Goal: Information Seeking & Learning: Learn about a topic

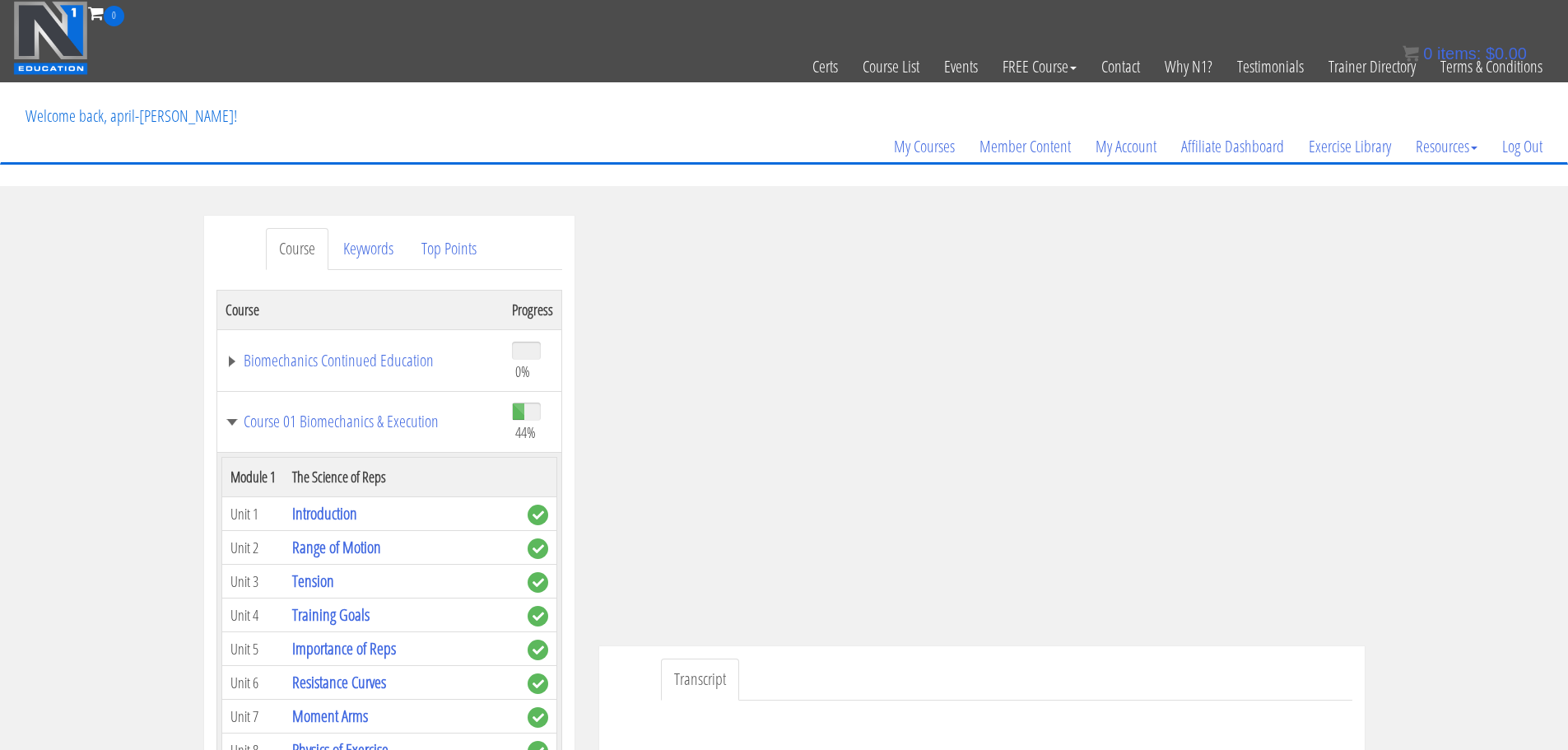
scroll to position [2755, 0]
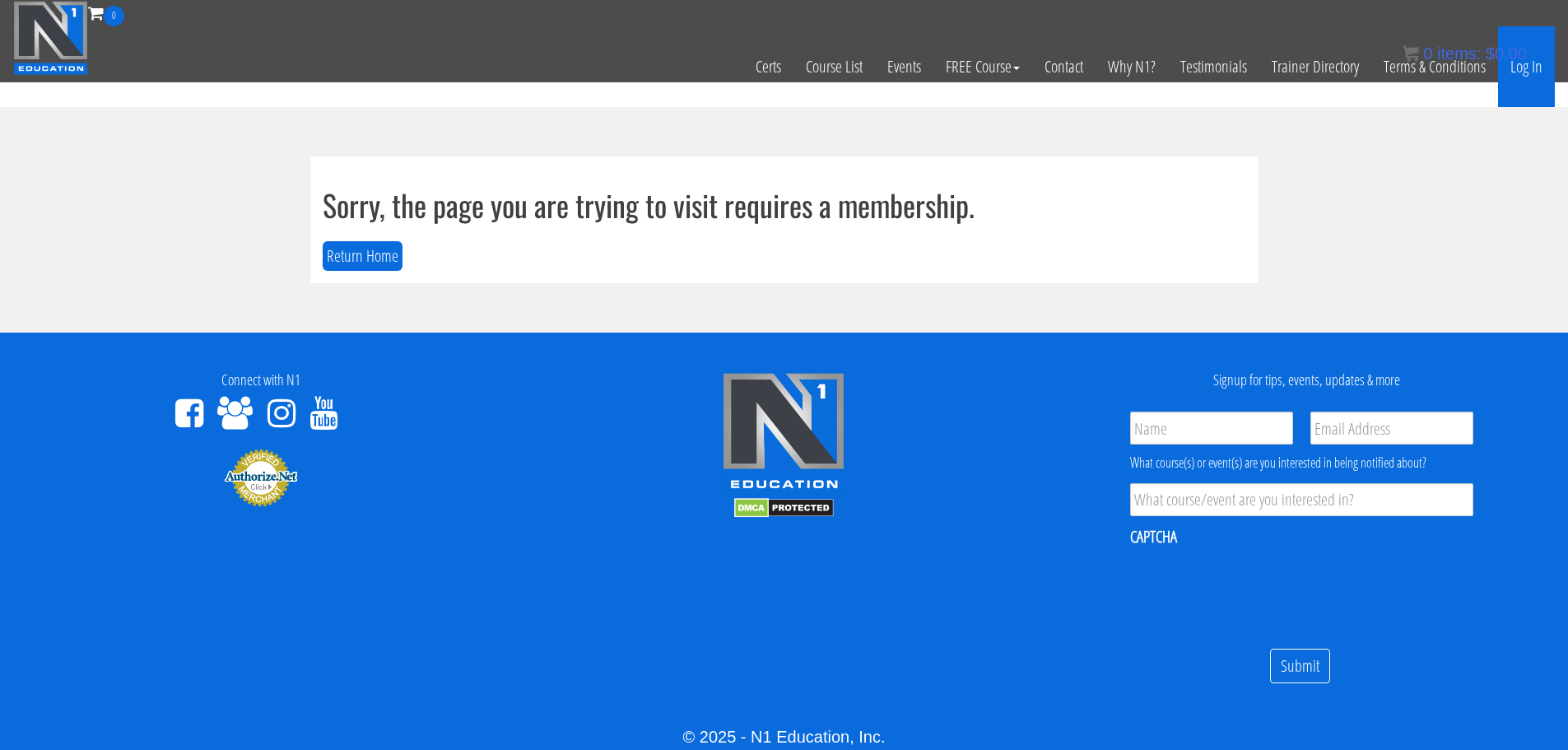
click at [1539, 70] on link "Log In" at bounding box center [1527, 67] width 57 height 81
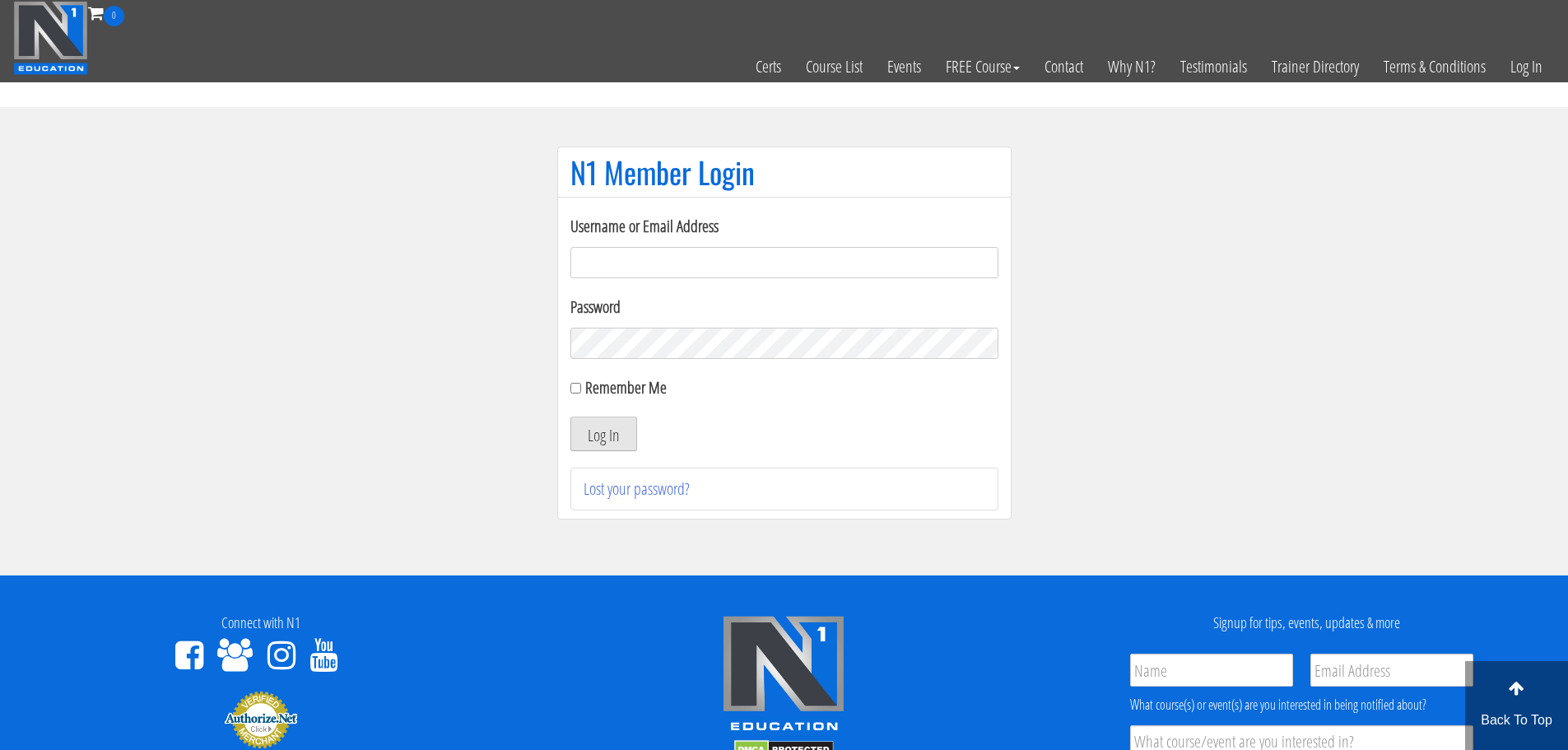
type input "aprilhenderson@outlook.com"
click at [612, 430] on button "Log In" at bounding box center [603, 433] width 67 height 35
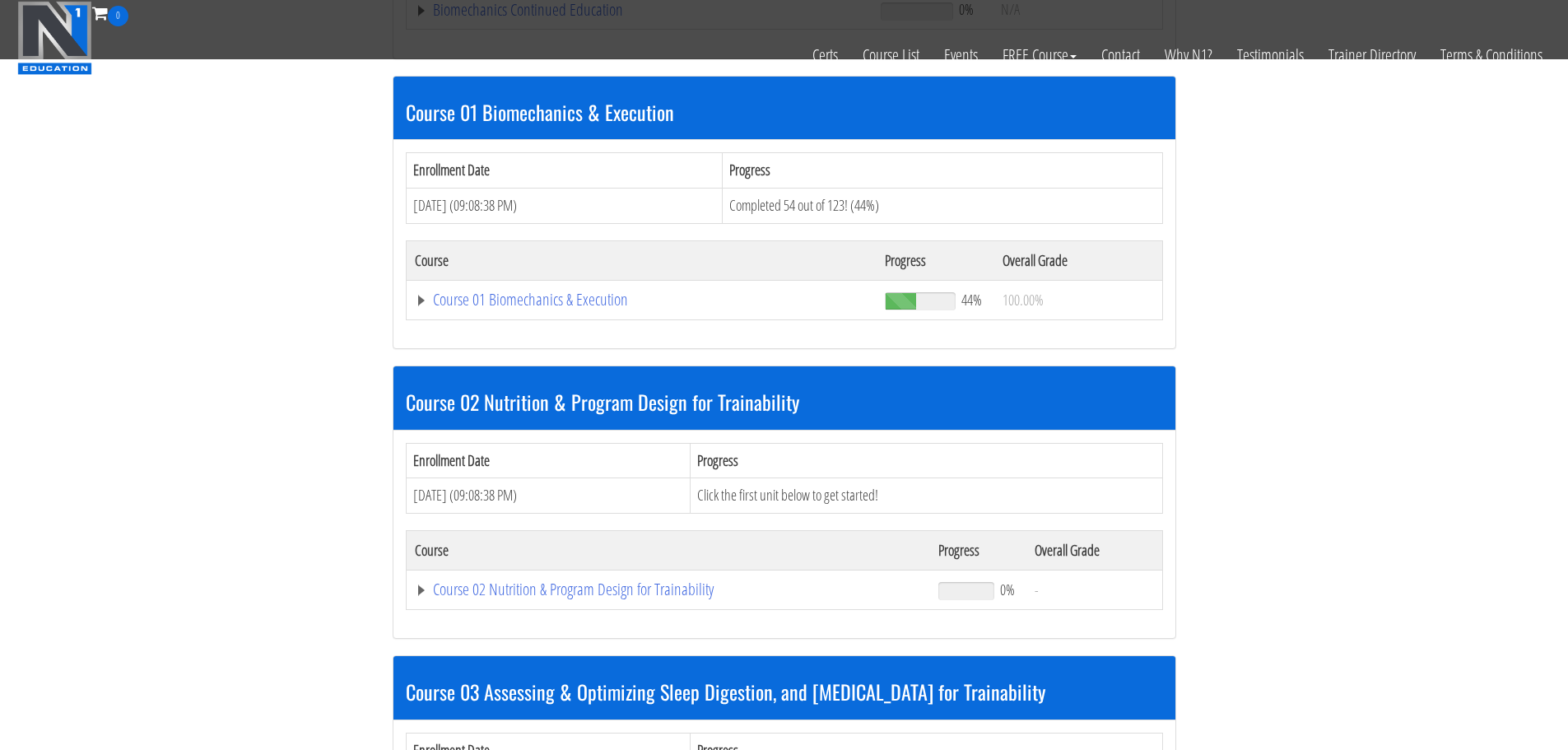
scroll to position [460, 0]
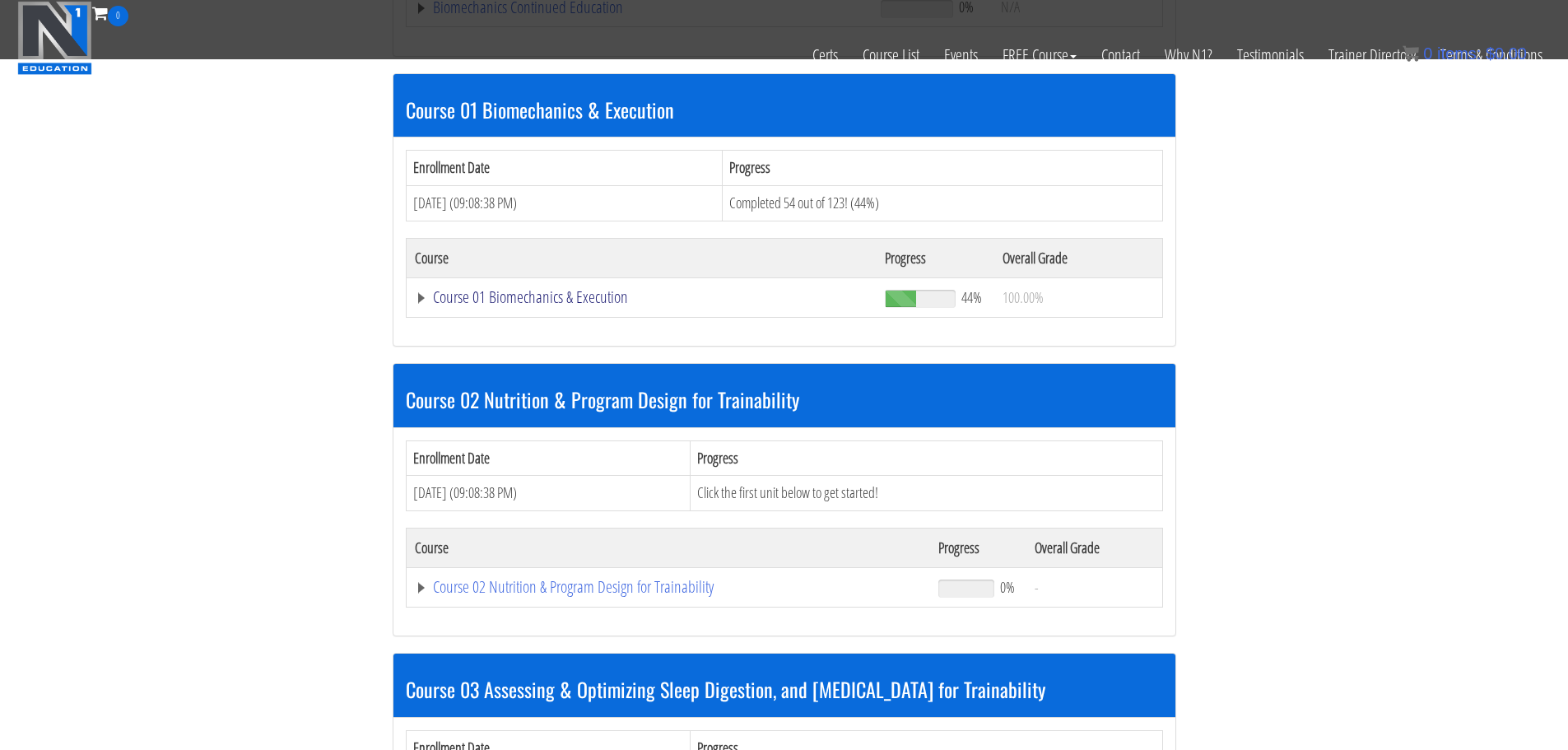
click at [591, 298] on link "Course 01 Biomechanics & Execution" at bounding box center [642, 297] width 455 height 16
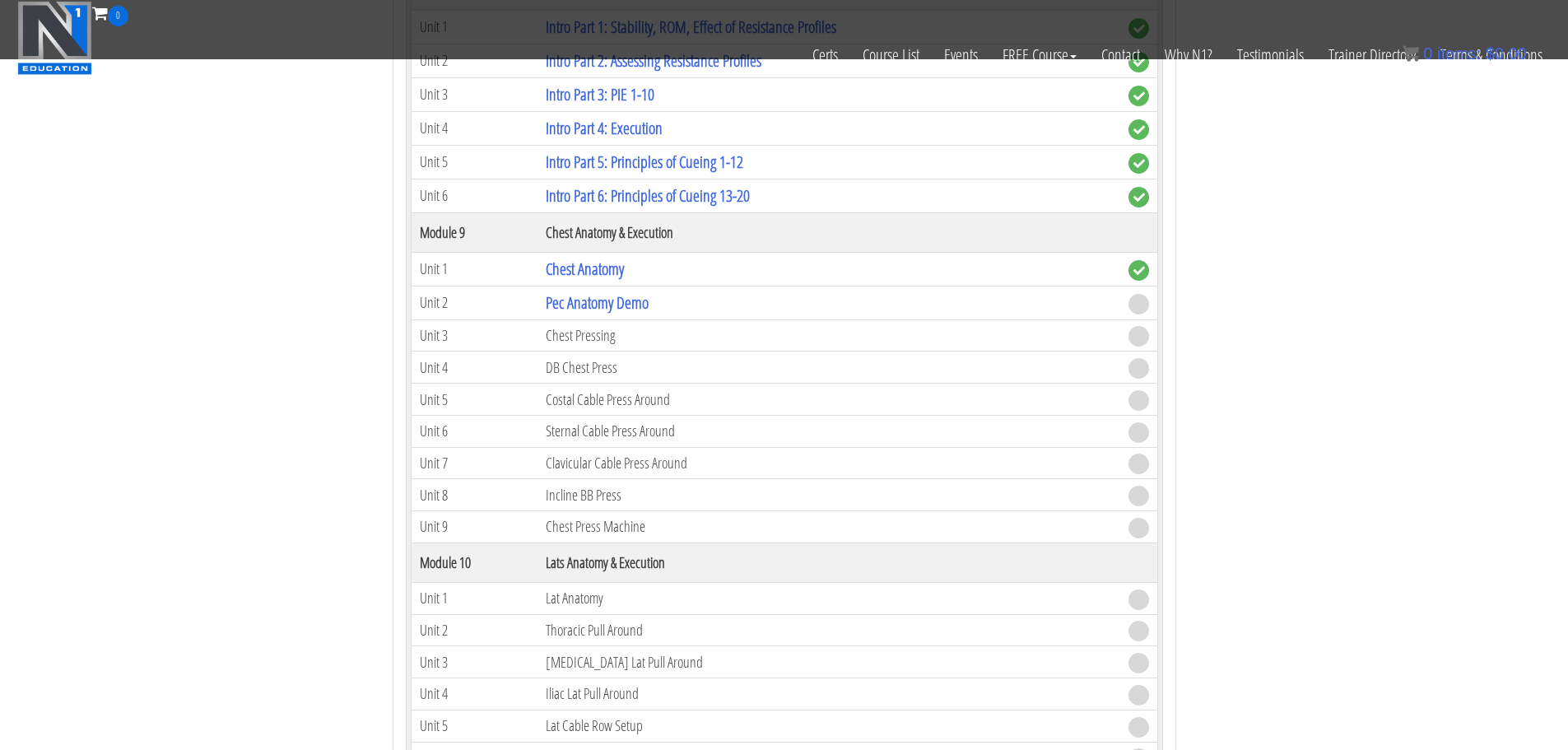
scroll to position [2707, 0]
click at [590, 307] on link "Pec Anatomy Demo" at bounding box center [596, 306] width 103 height 22
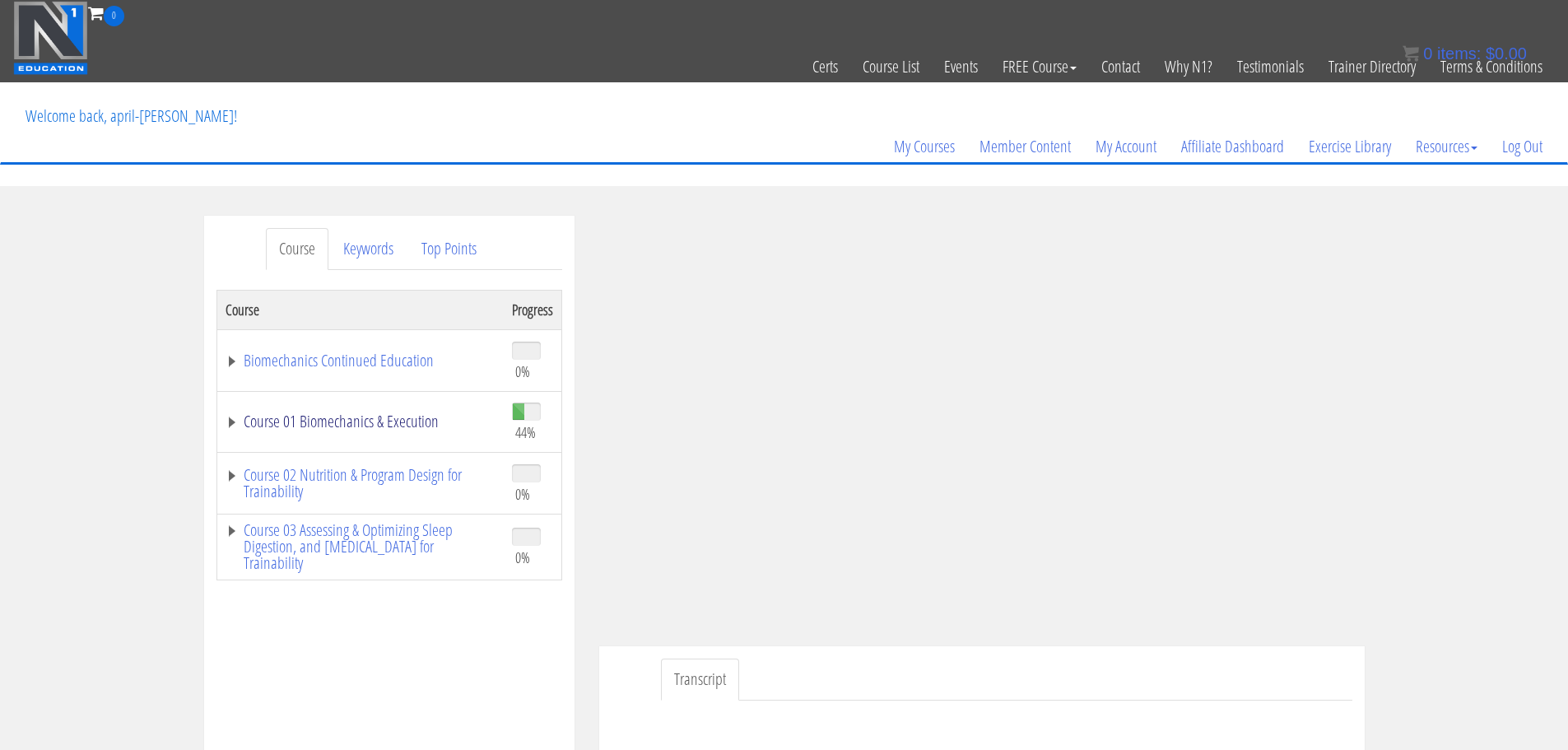
click at [436, 424] on link "Course 01 Biomechanics & Execution" at bounding box center [360, 422] width 270 height 16
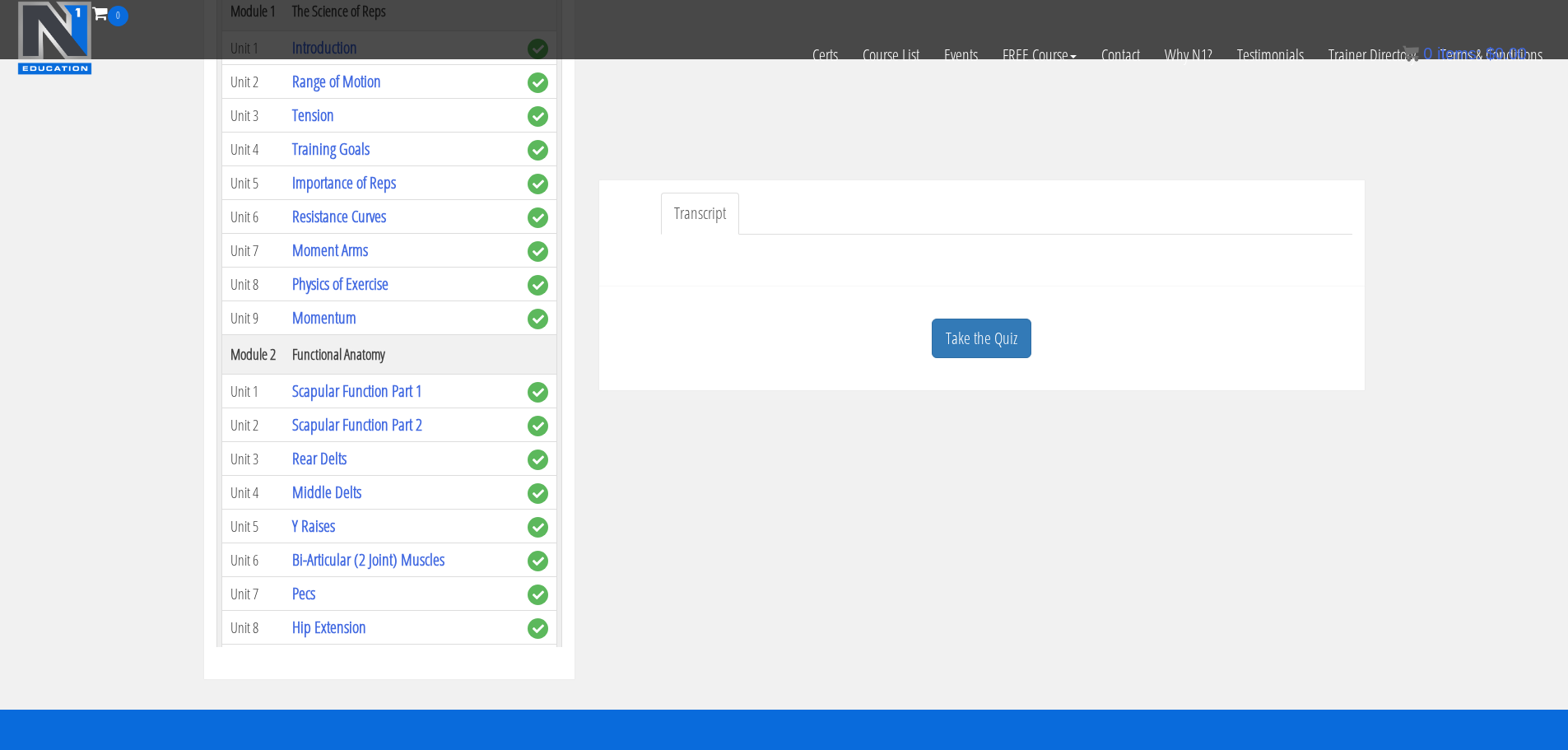
scroll to position [371, 0]
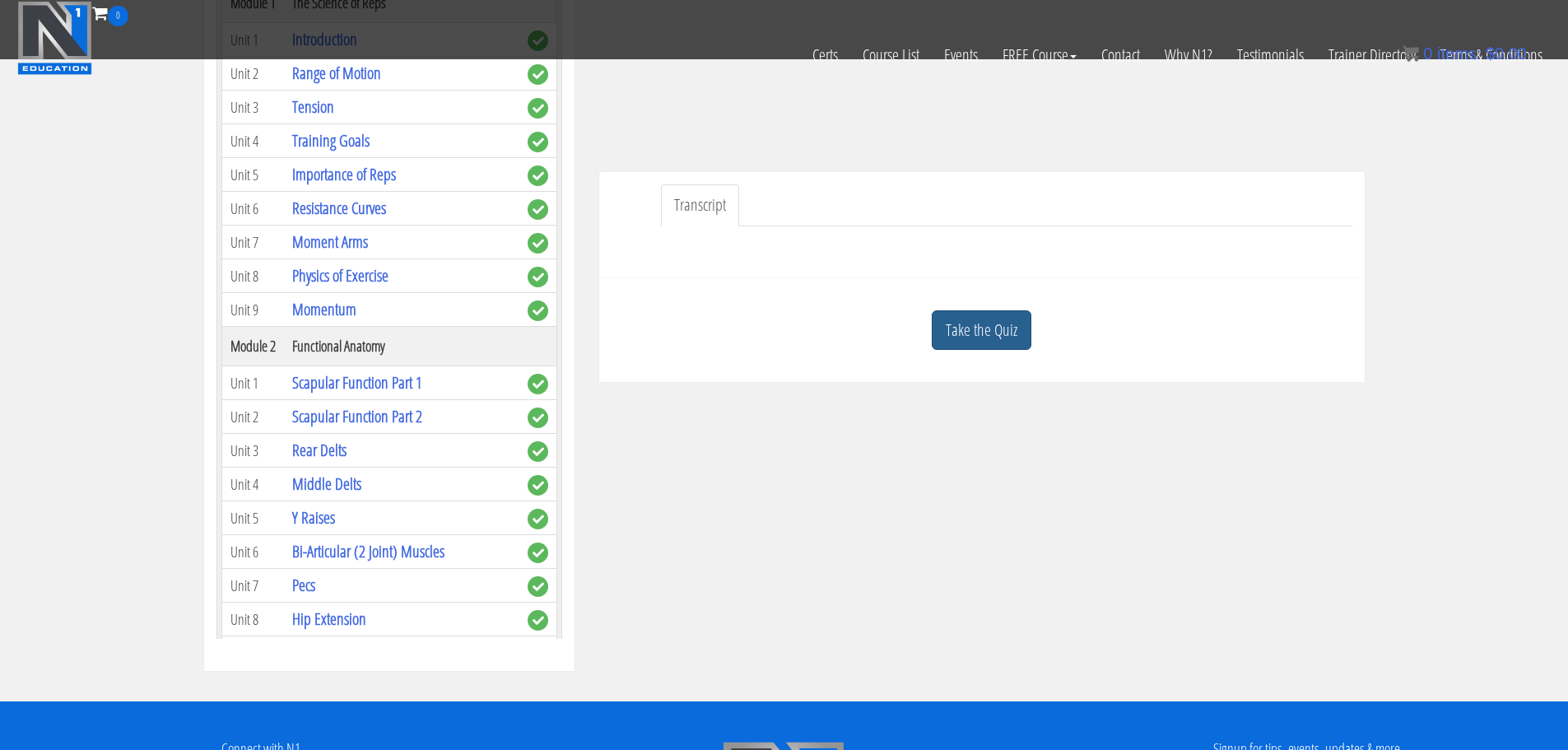
click at [982, 329] on link "Take the Quiz" at bounding box center [982, 330] width 100 height 40
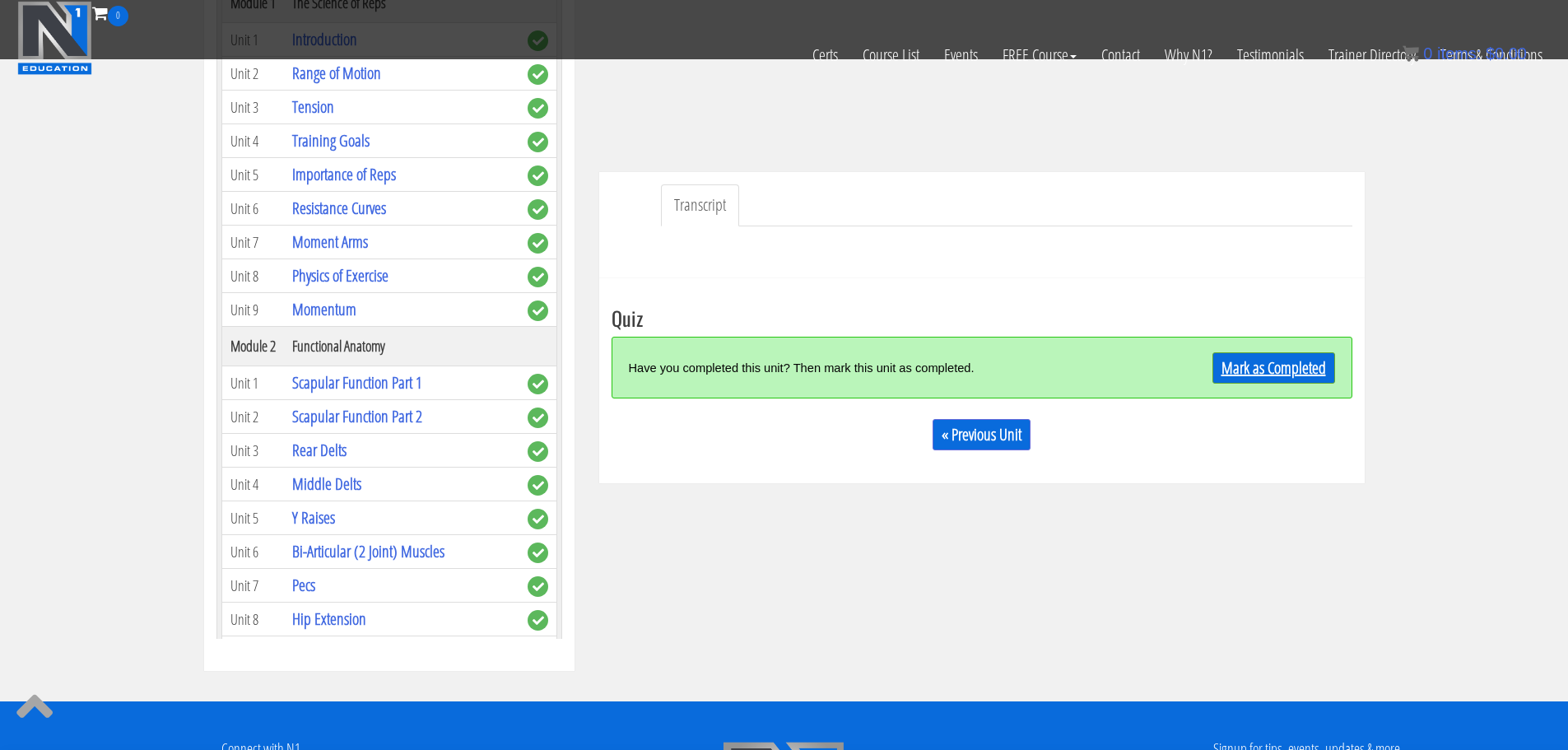
click at [1265, 364] on link "Mark as Completed" at bounding box center [1274, 367] width 123 height 31
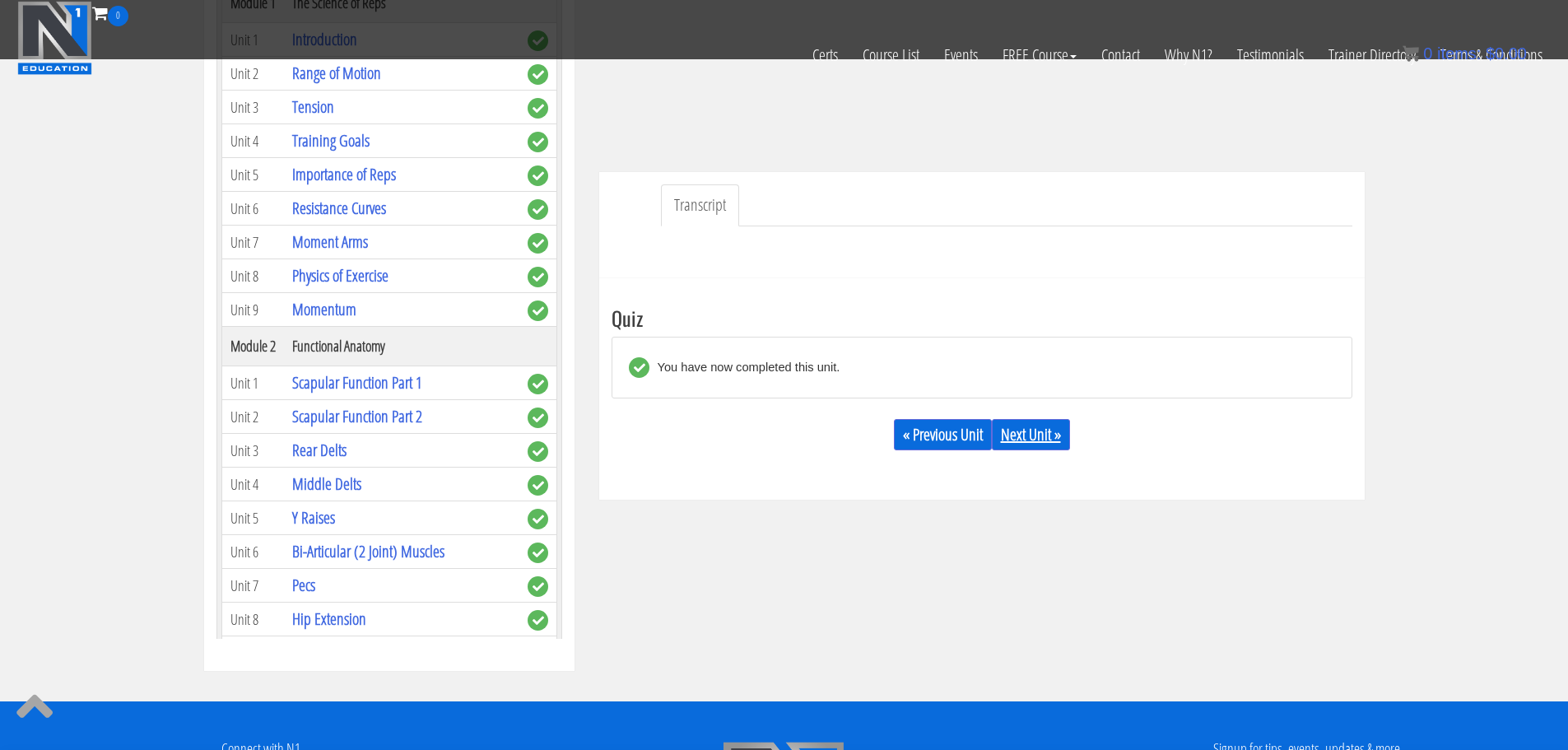
click at [1047, 437] on link "Next Unit »" at bounding box center [1031, 434] width 78 height 31
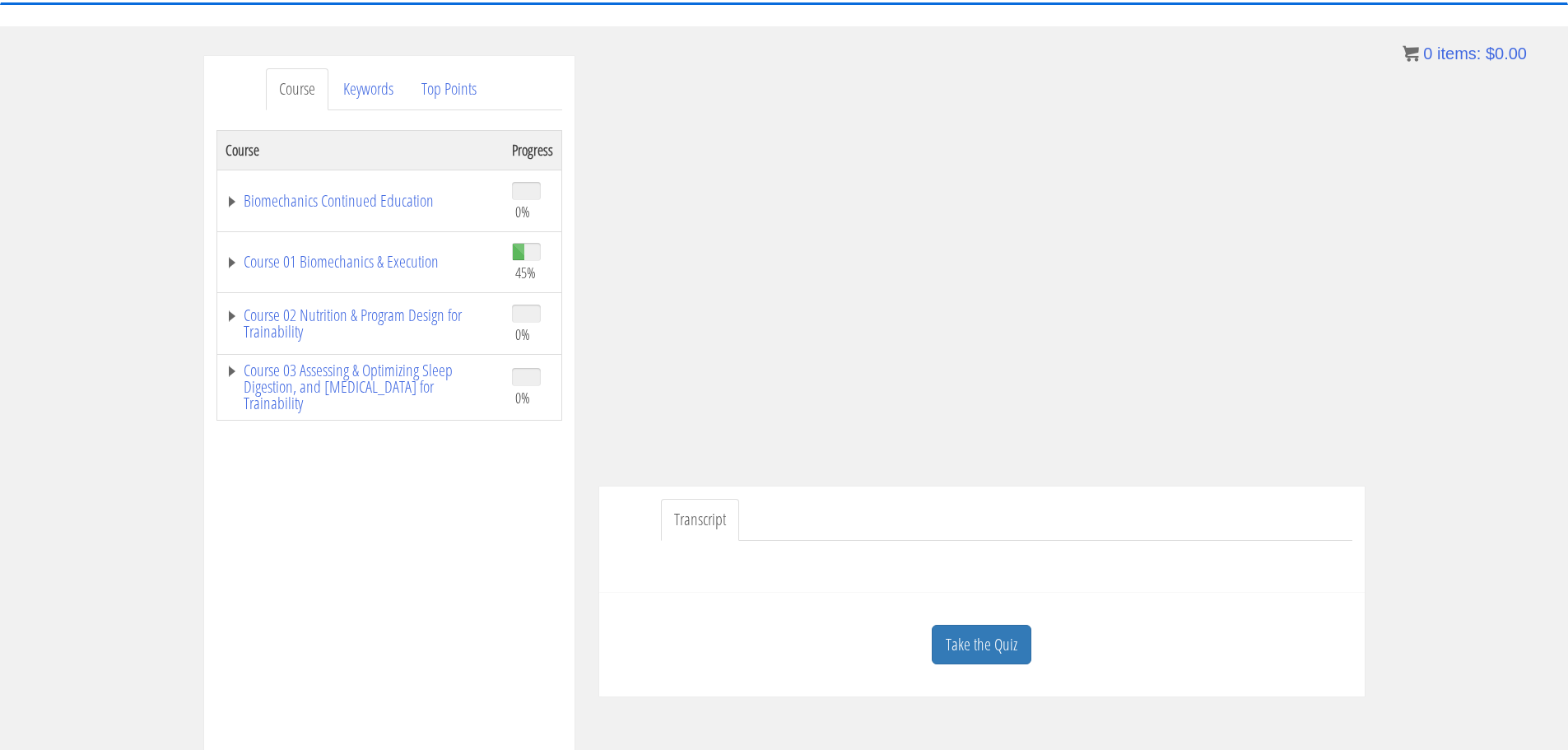
scroll to position [161, 0]
click at [1005, 649] on link "Take the Quiz" at bounding box center [982, 643] width 100 height 40
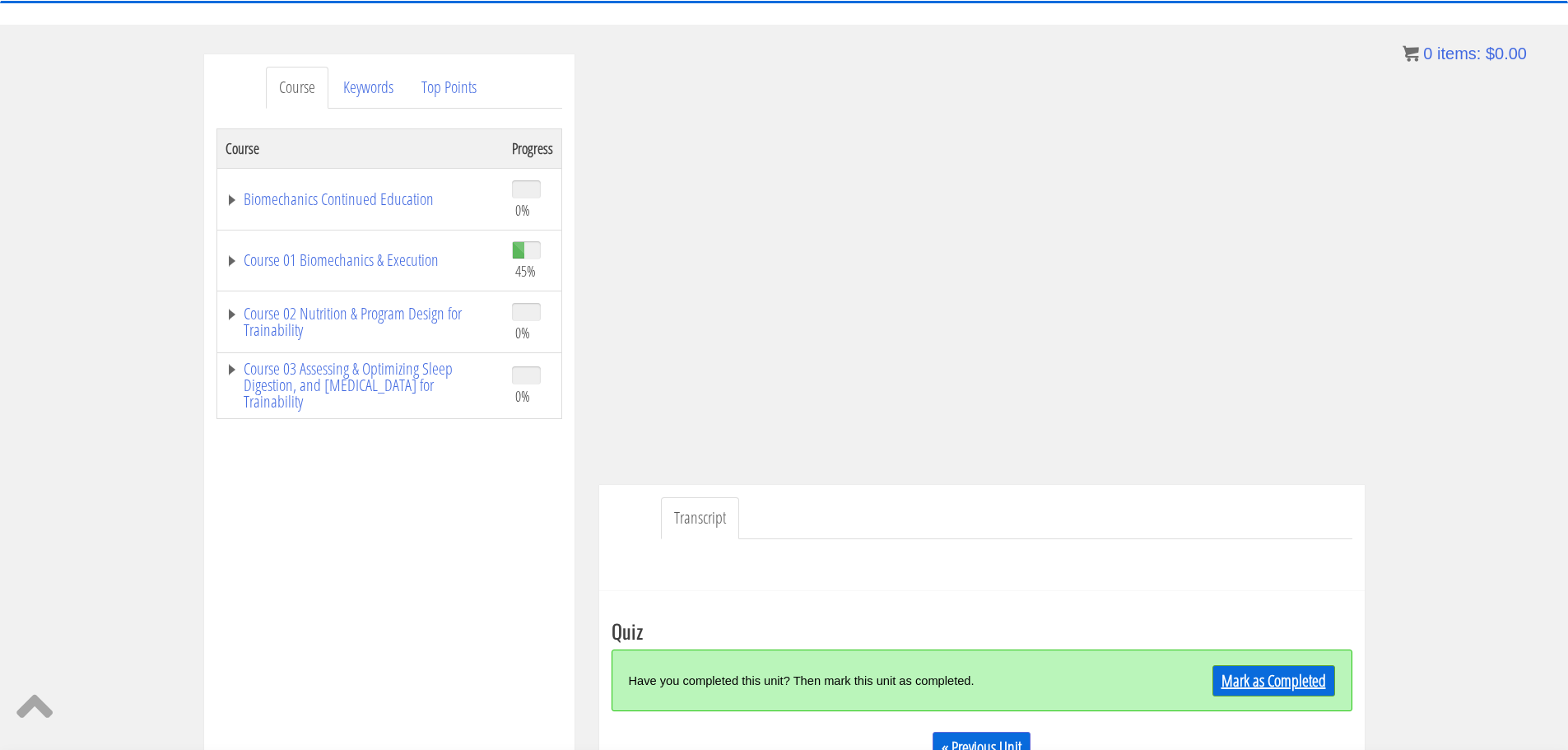
click at [1250, 685] on link "Mark as Completed" at bounding box center [1274, 680] width 123 height 31
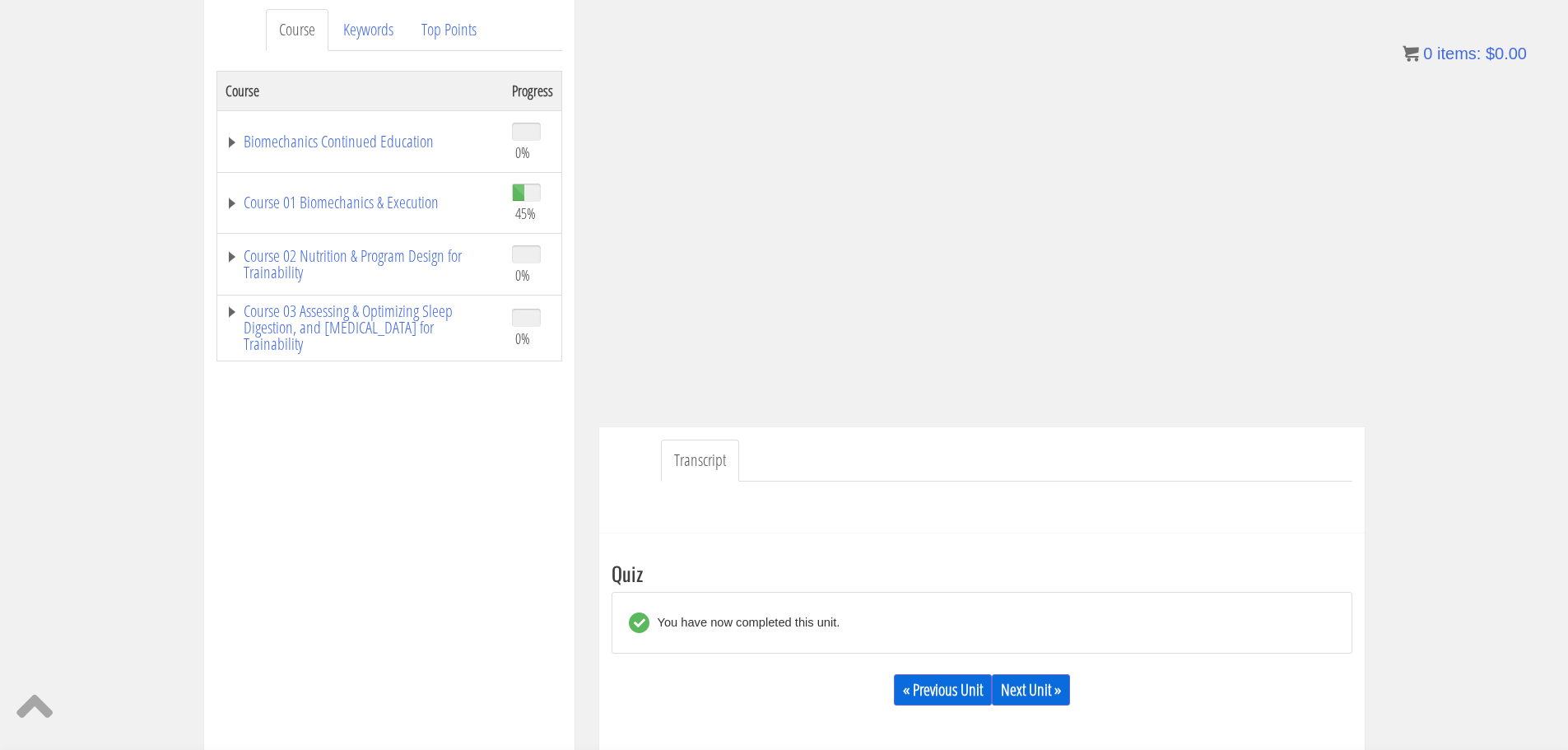
scroll to position [221, 0]
click at [1029, 691] on link "Next Unit »" at bounding box center [1031, 688] width 78 height 31
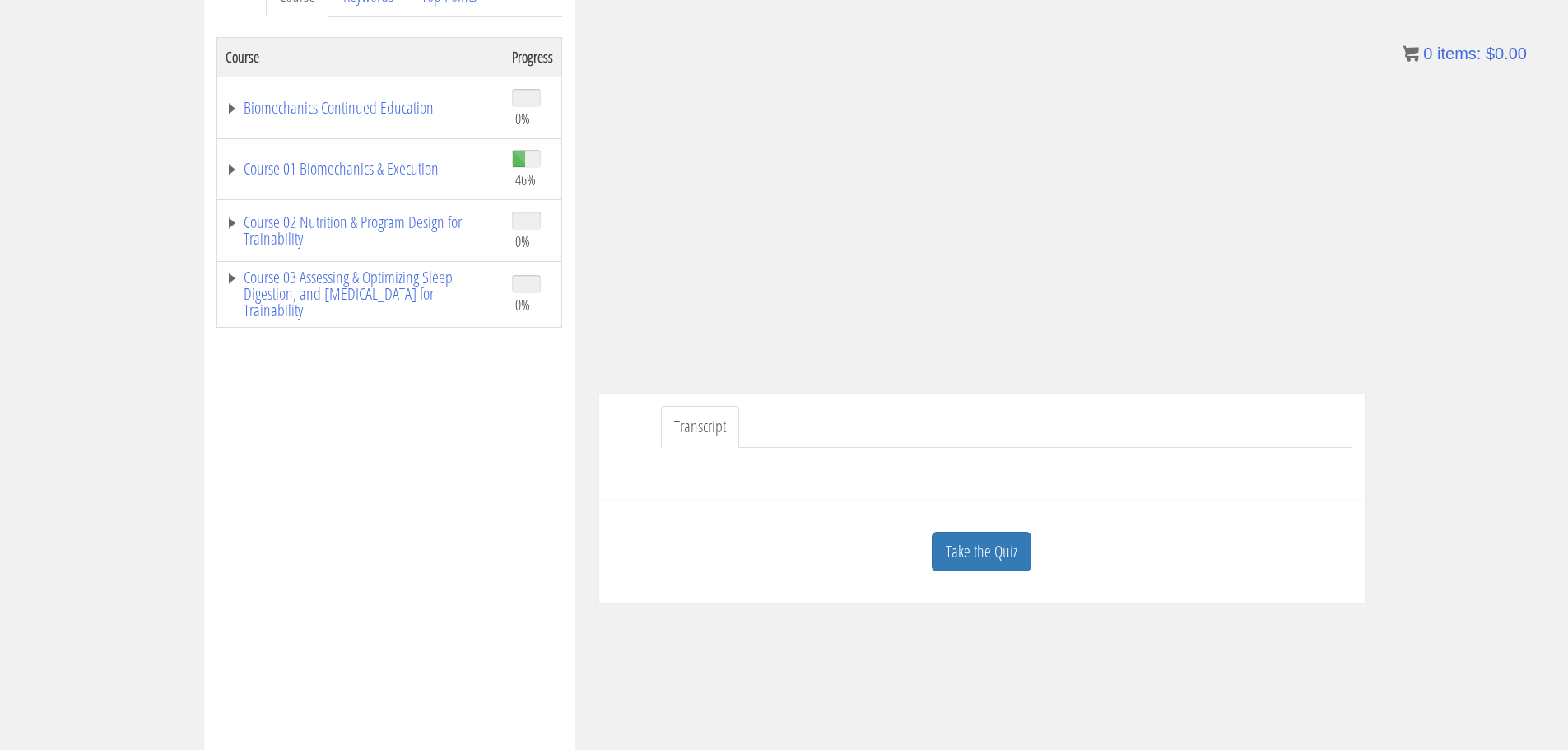
scroll to position [249, 0]
click at [971, 545] on link "Take the Quiz" at bounding box center [982, 556] width 100 height 40
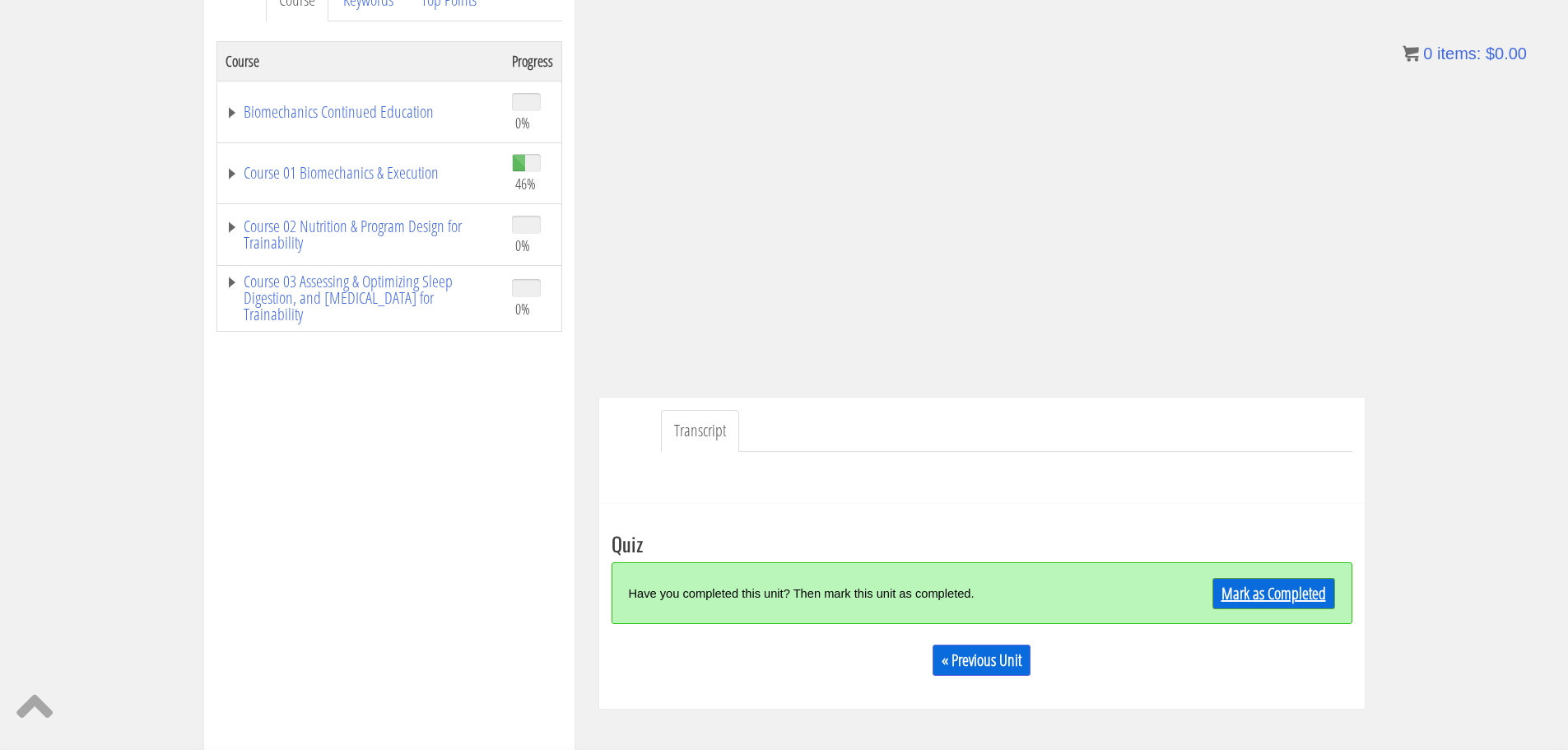
click at [1250, 602] on link "Mark as Completed" at bounding box center [1274, 593] width 123 height 31
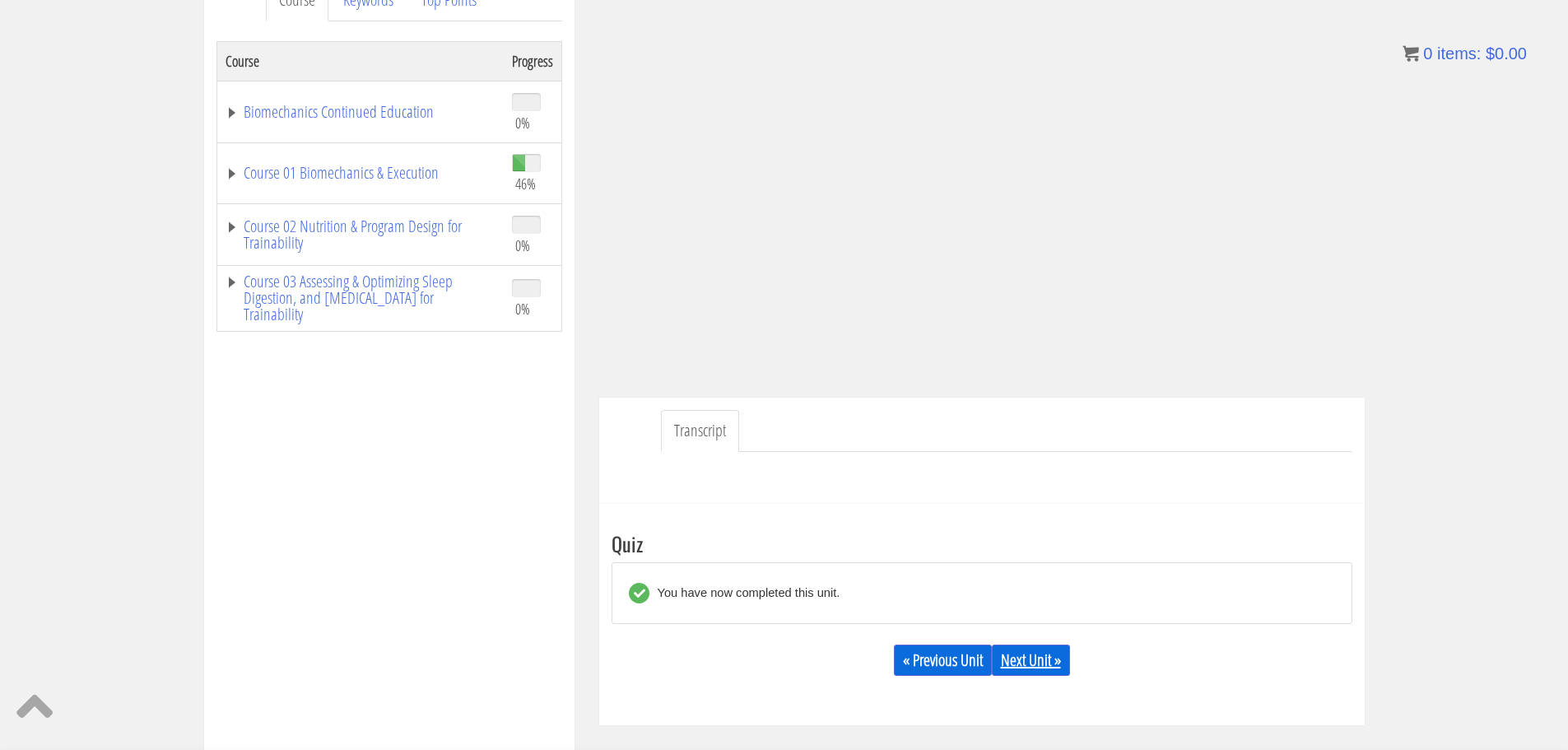
click at [1039, 665] on link "Next Unit »" at bounding box center [1031, 660] width 78 height 31
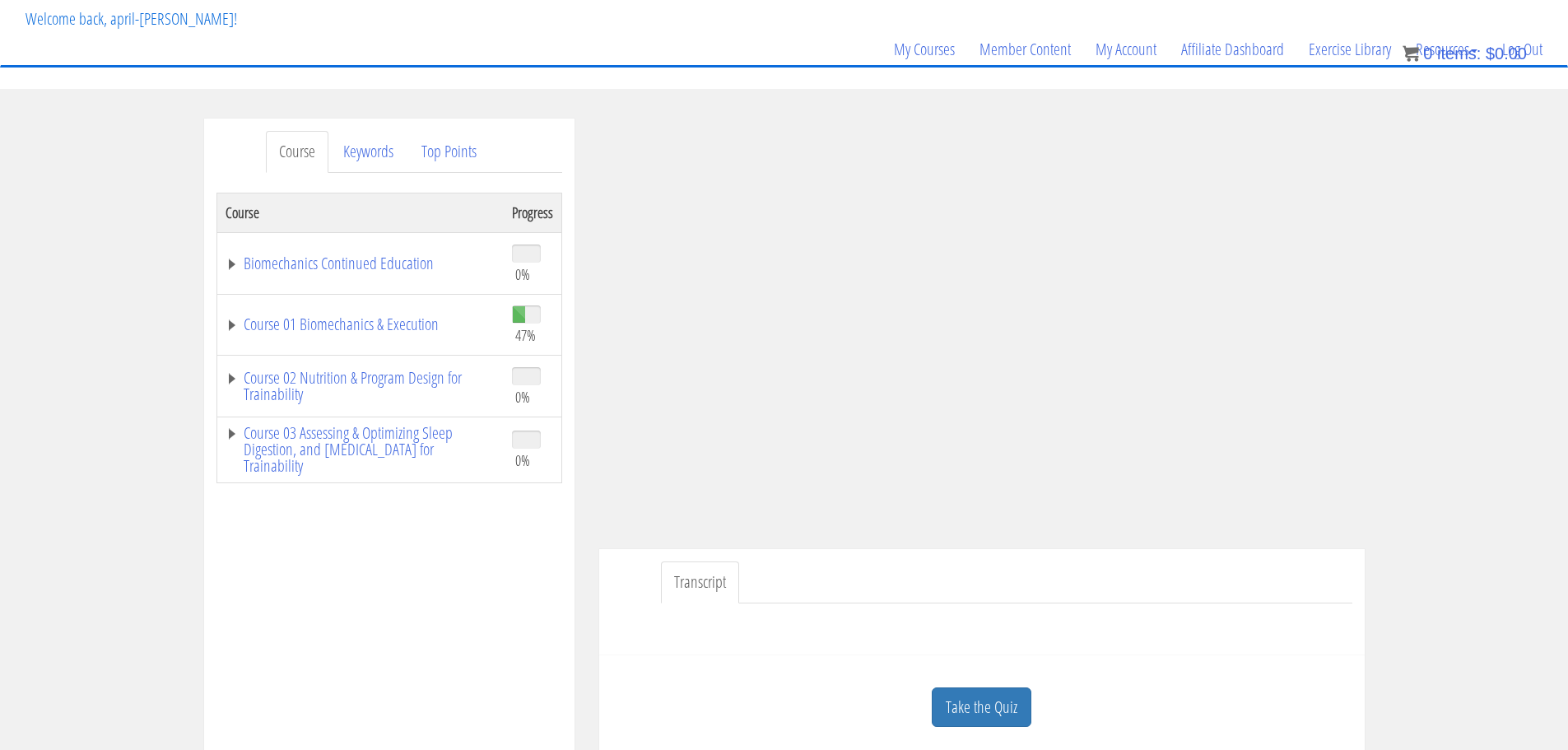
scroll to position [96, 0]
click at [1004, 715] on link "Take the Quiz" at bounding box center [982, 708] width 100 height 40
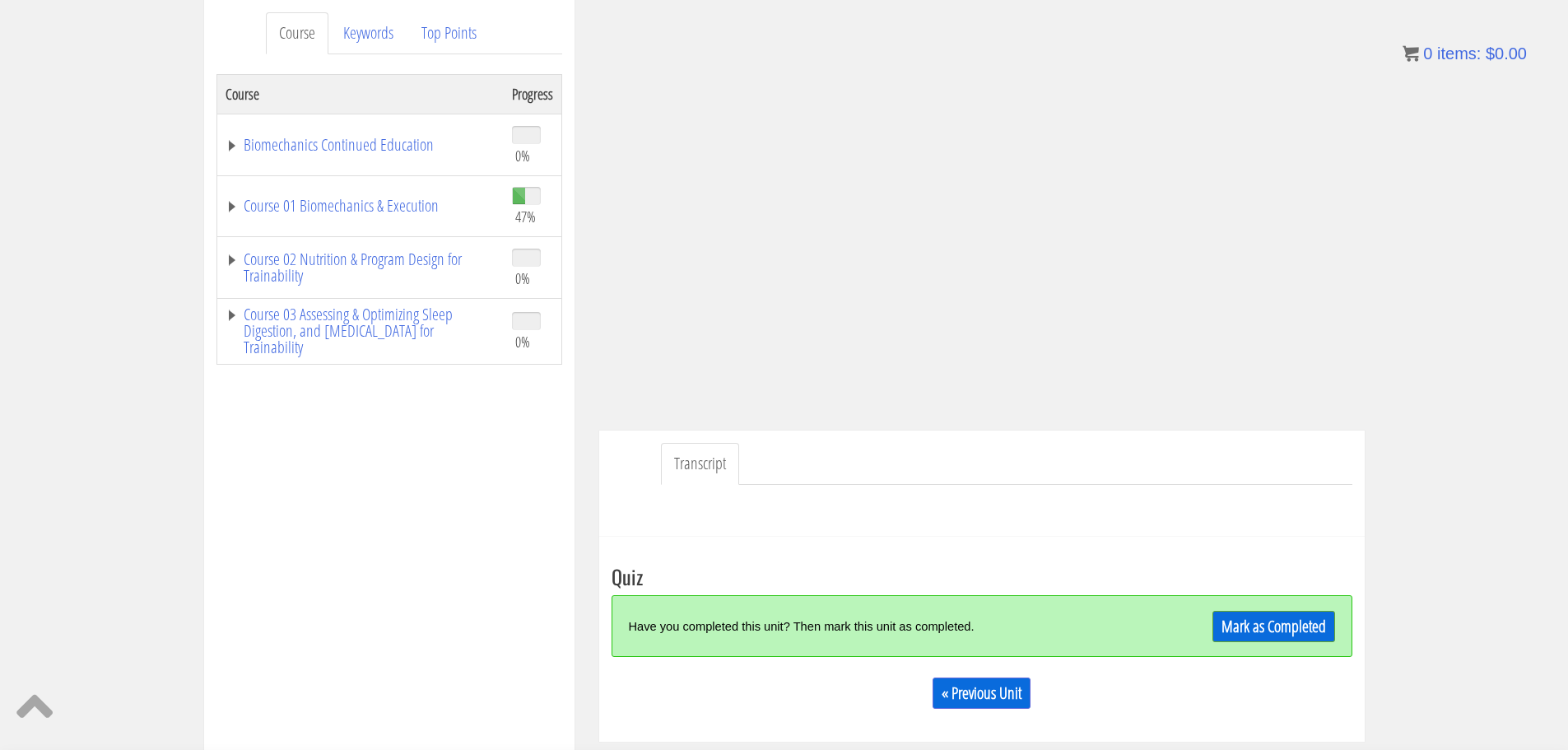
scroll to position [222, 0]
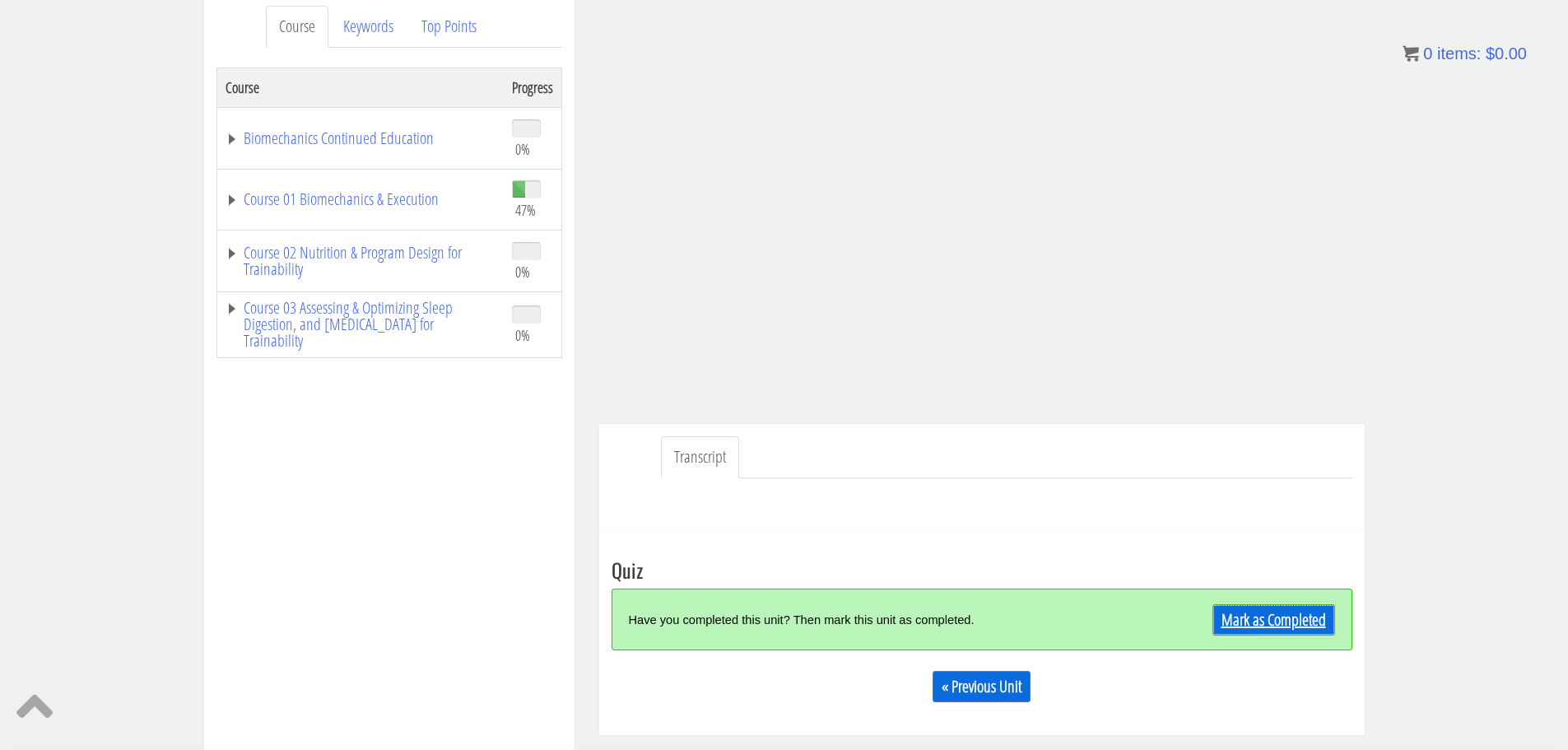
click at [1268, 620] on link "Mark as Completed" at bounding box center [1274, 620] width 123 height 31
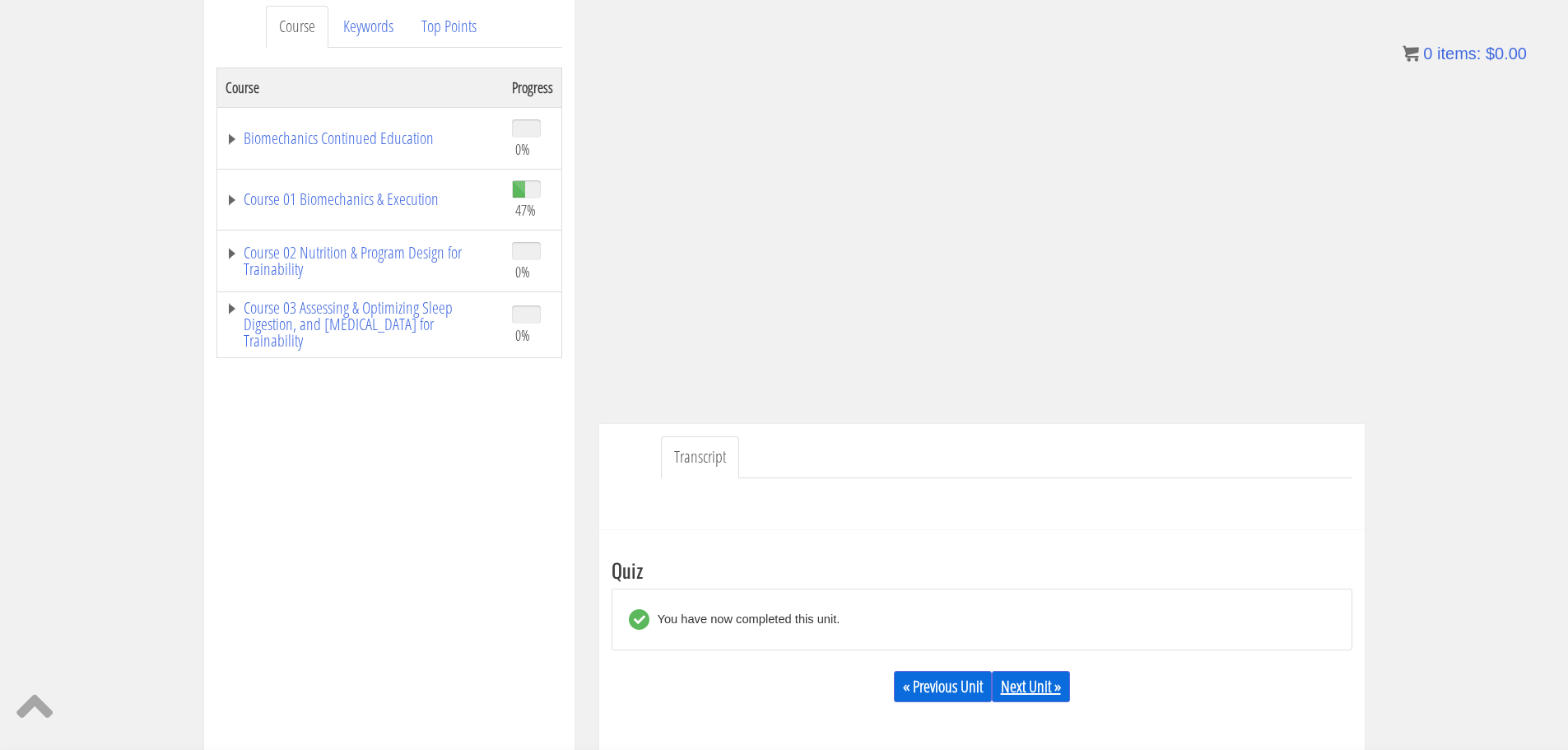
click at [1037, 677] on link "Next Unit »" at bounding box center [1031, 687] width 78 height 31
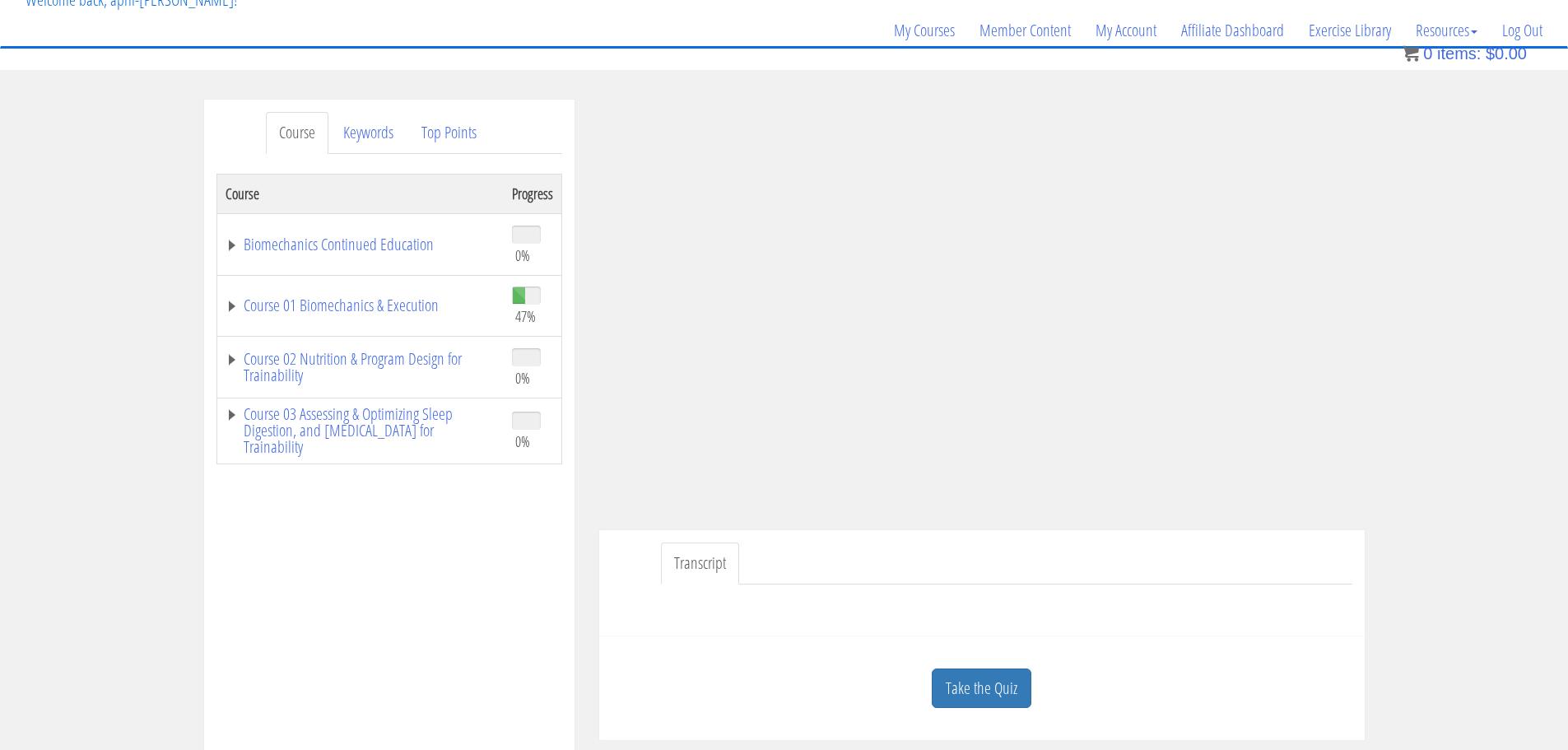
scroll to position [115, 0]
click at [1017, 687] on link "Take the Quiz" at bounding box center [982, 689] width 100 height 40
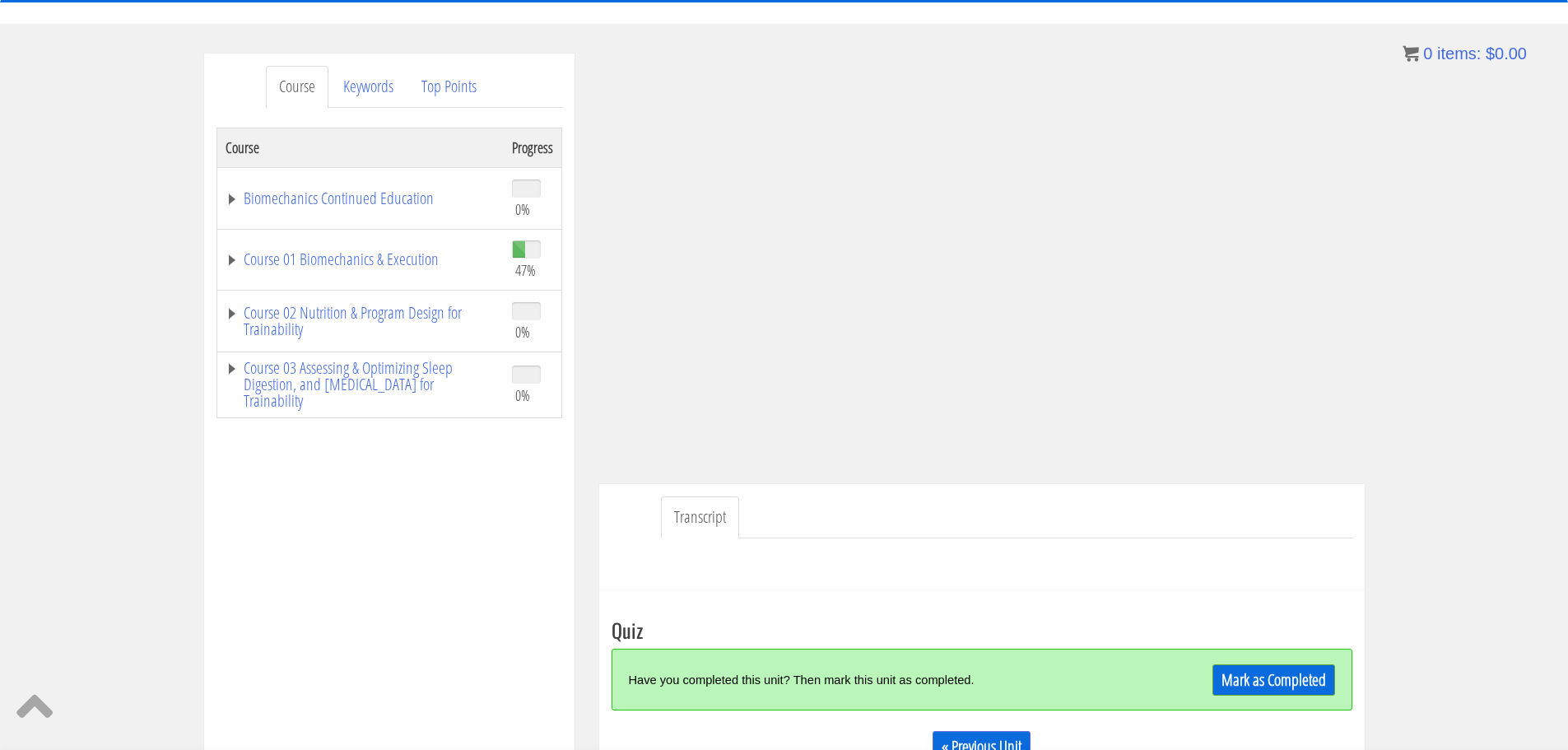
scroll to position [163, 0]
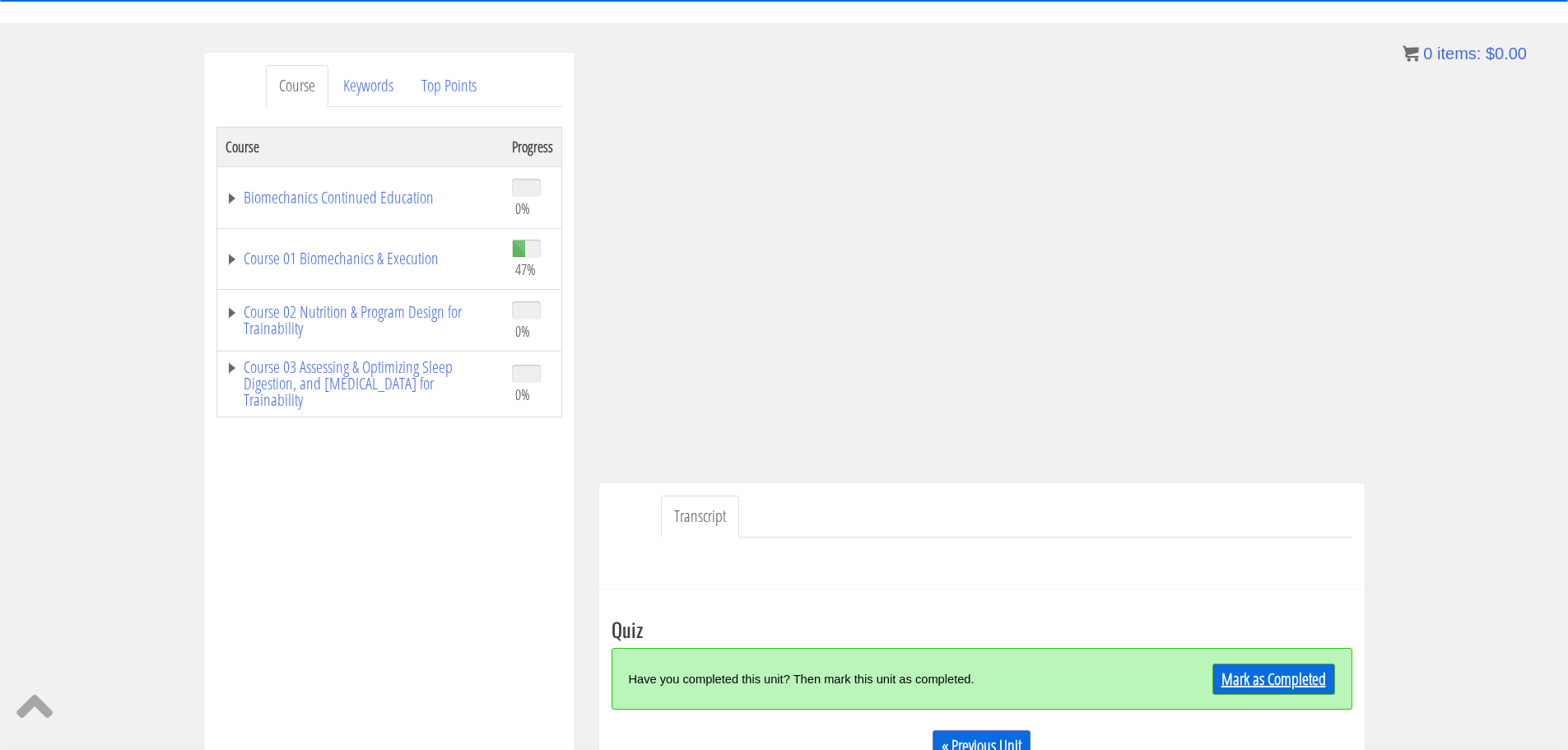
click at [1236, 674] on link "Mark as Completed" at bounding box center [1274, 679] width 123 height 31
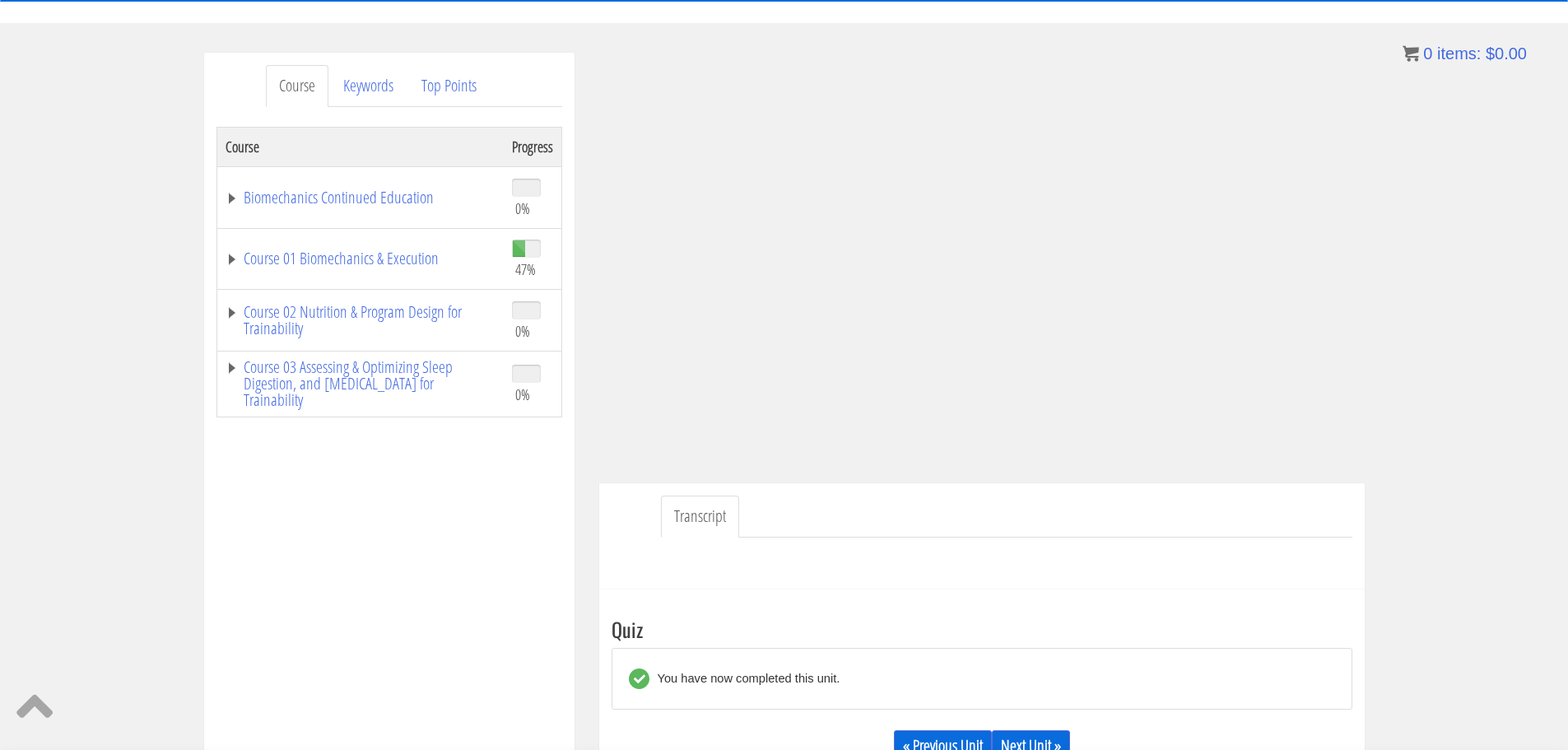
scroll to position [243, 0]
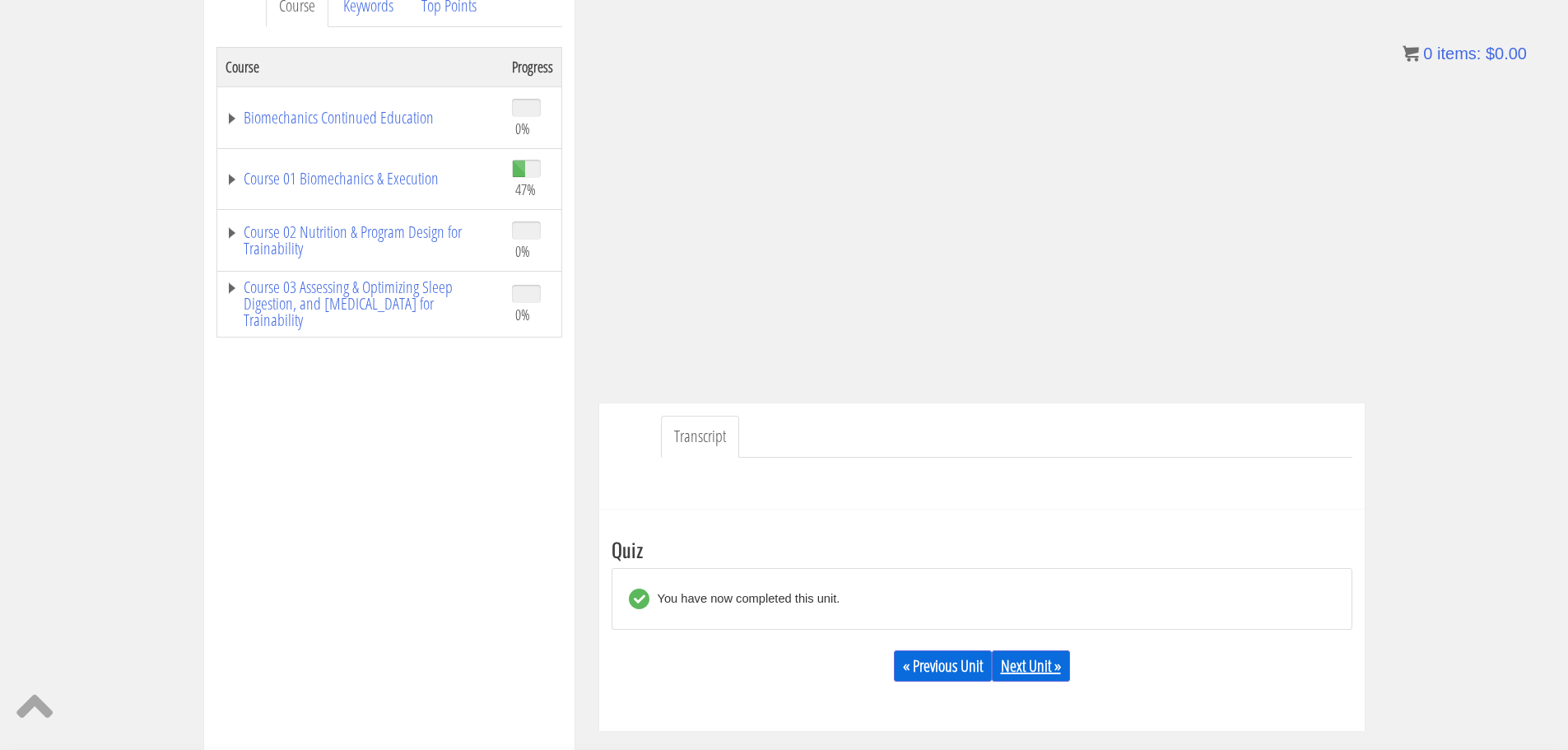
click at [1039, 666] on link "Next Unit »" at bounding box center [1031, 666] width 78 height 31
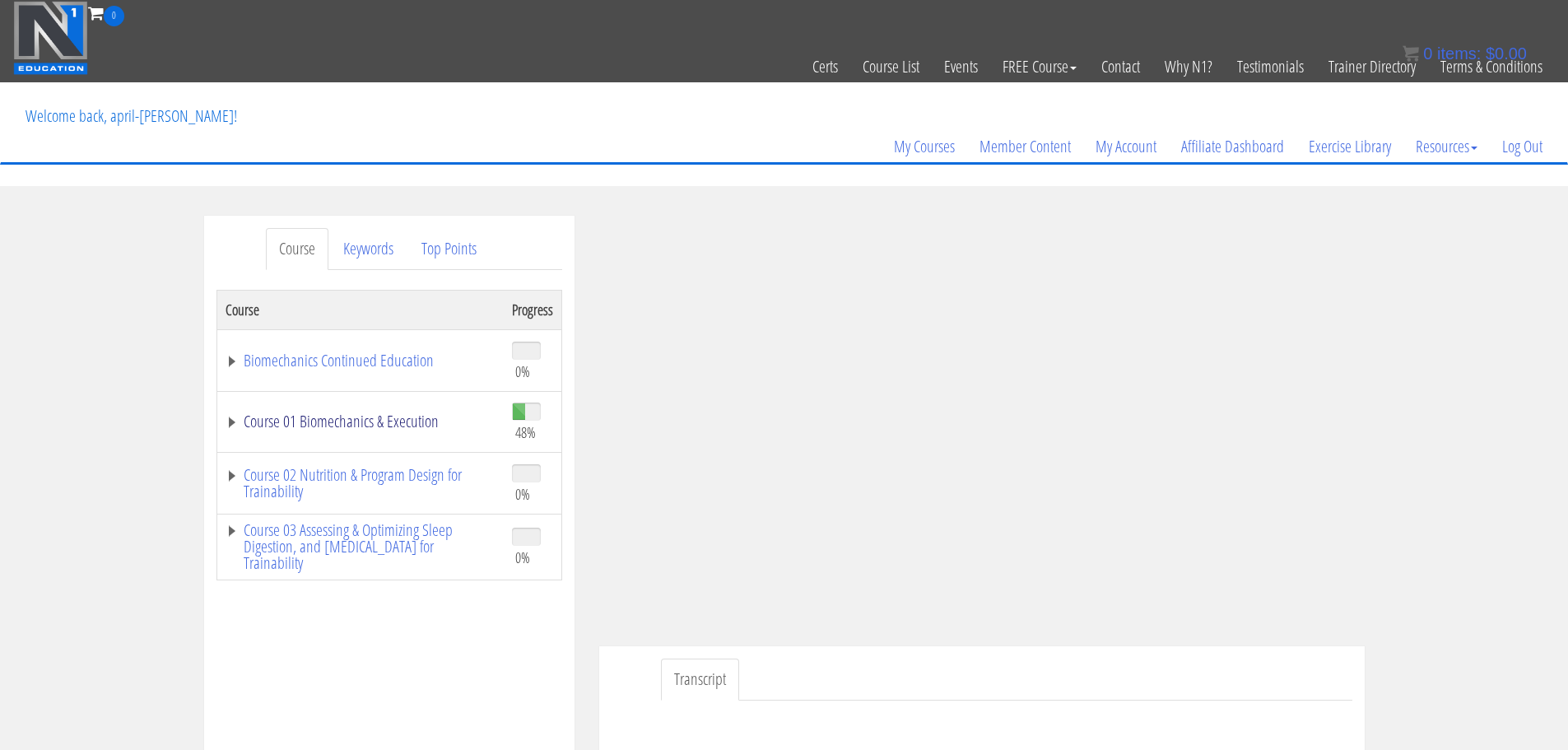
click at [431, 420] on link "Course 01 Biomechanics & Execution" at bounding box center [360, 422] width 270 height 16
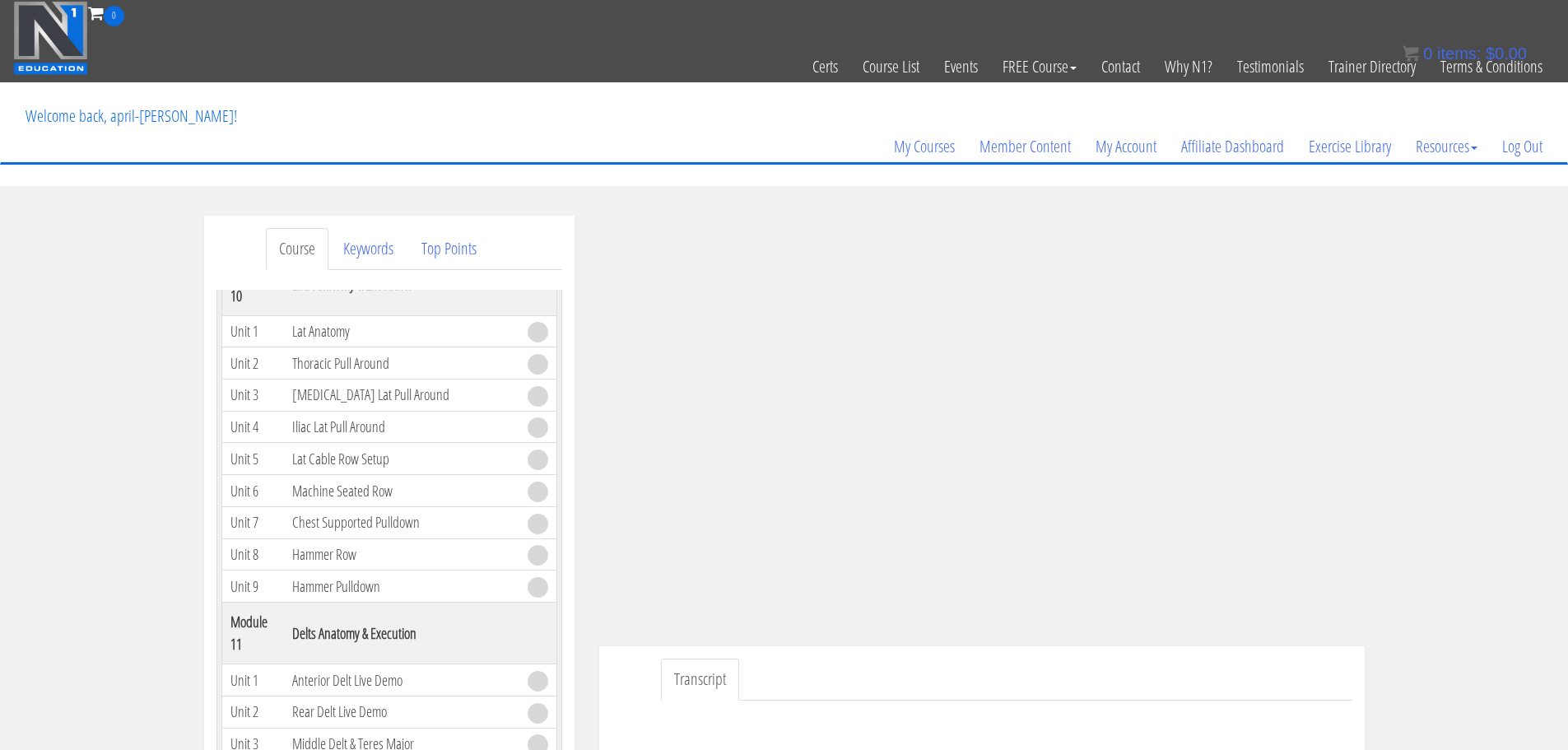
scroll to position [97, 0]
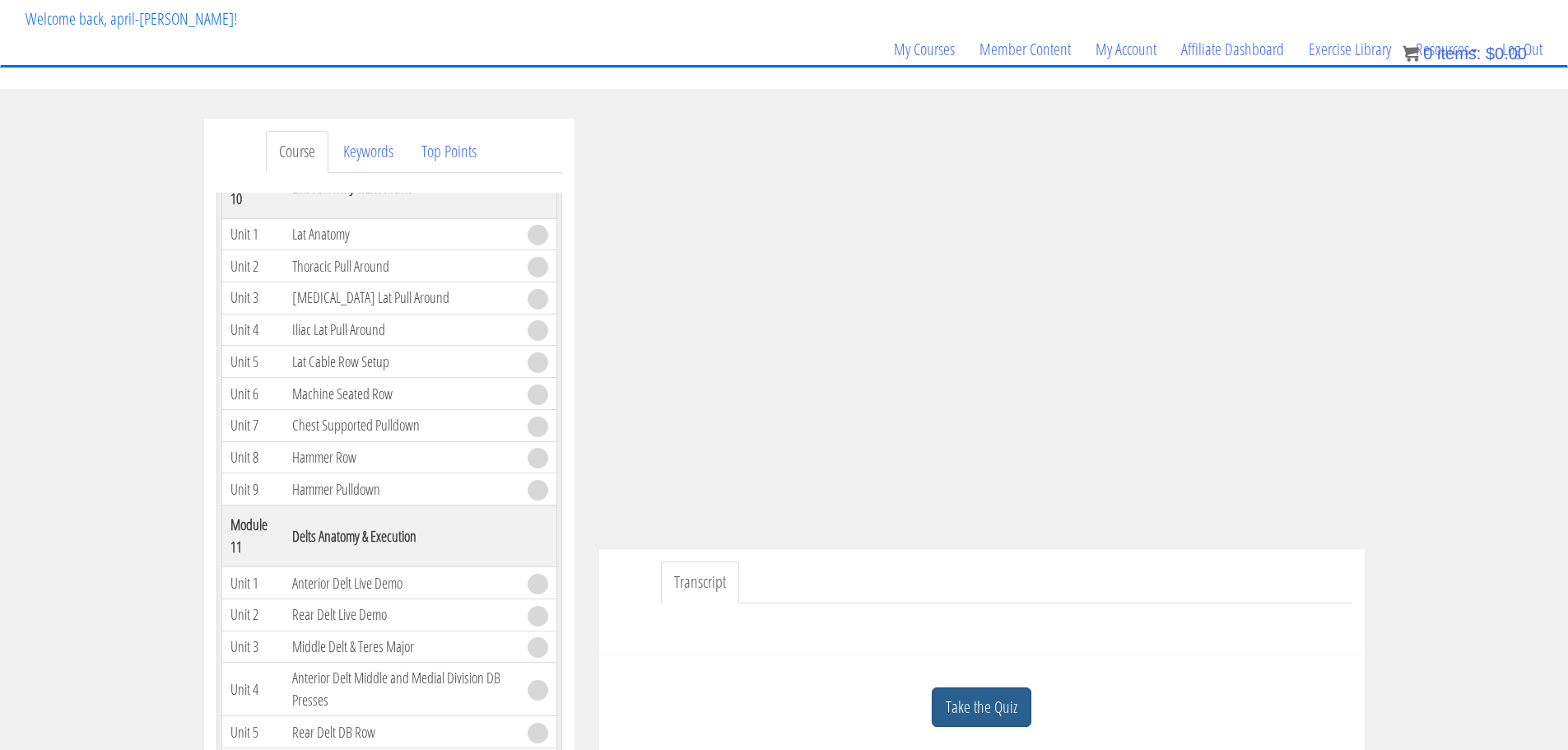
click at [956, 715] on link "Take the Quiz" at bounding box center [982, 707] width 100 height 40
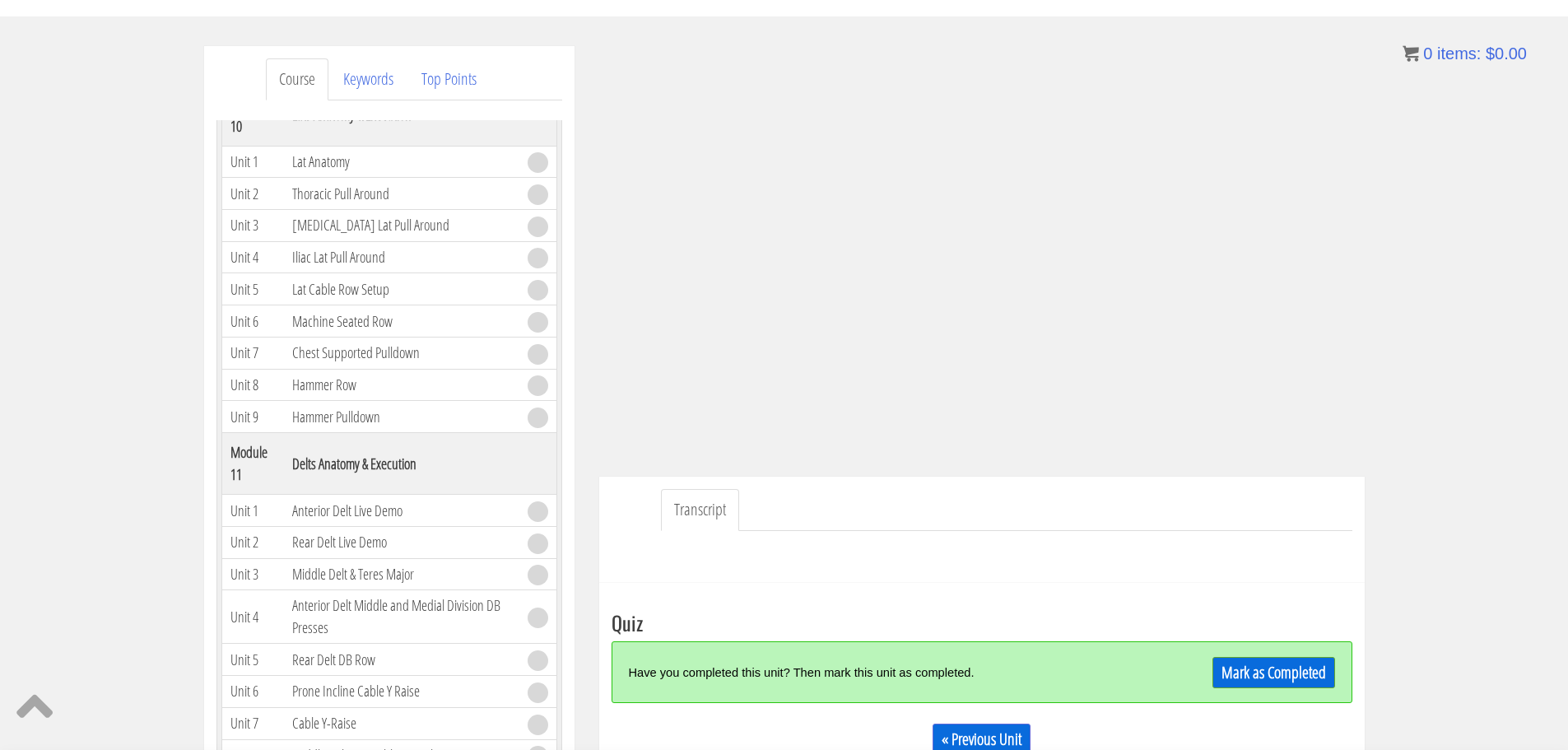
scroll to position [169, 0]
click at [1244, 670] on link "Mark as Completed" at bounding box center [1274, 673] width 123 height 31
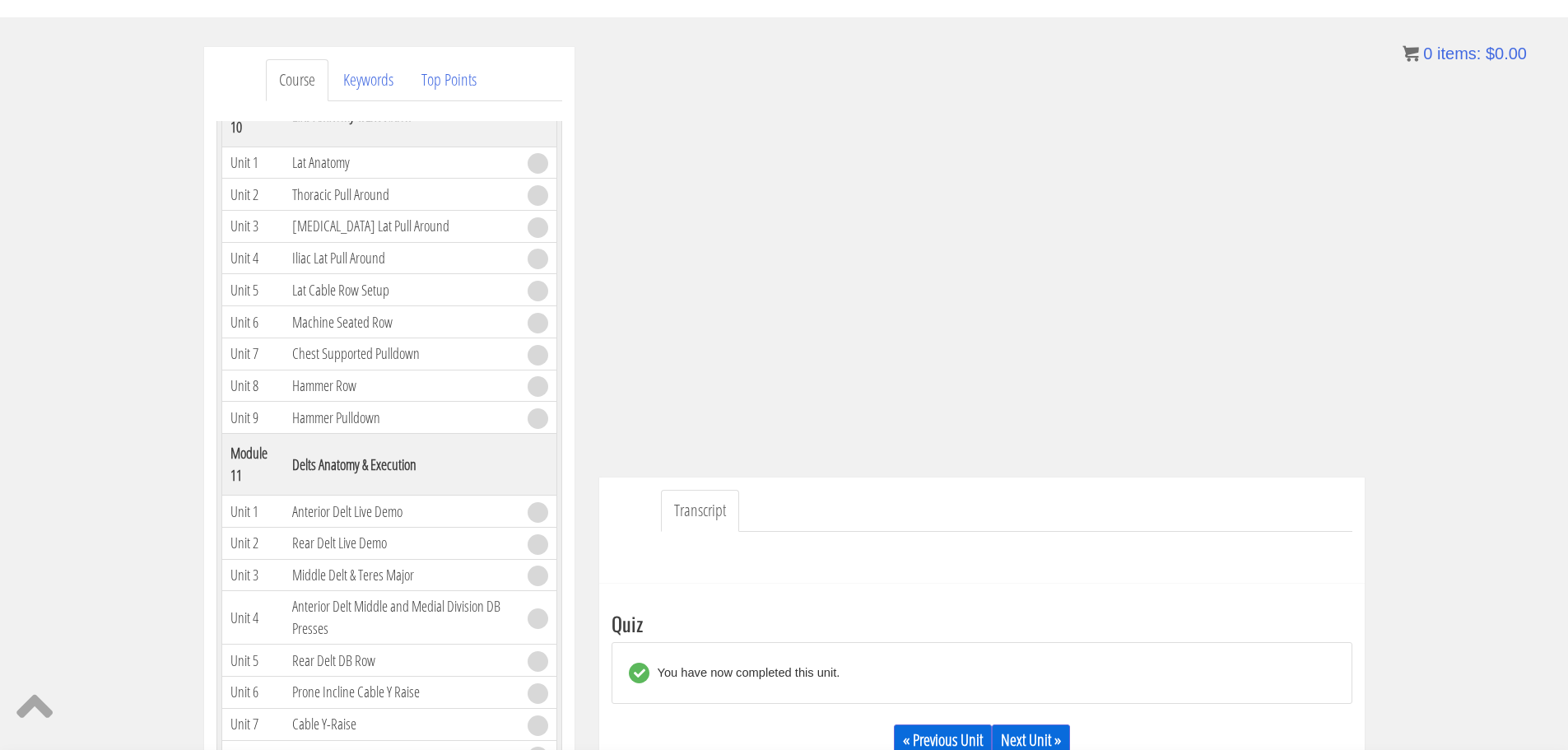
scroll to position [230, 0]
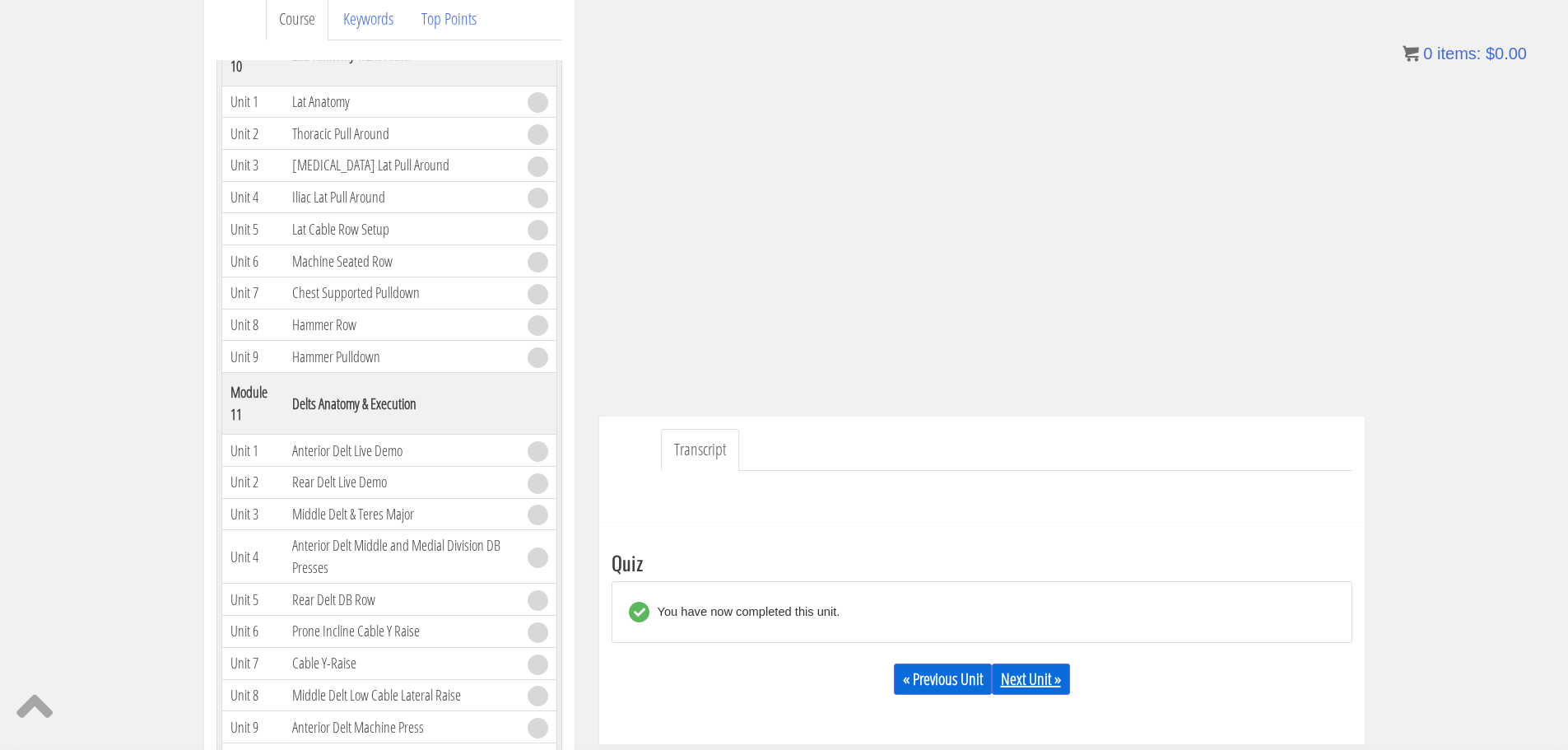
click at [1029, 680] on link "Next Unit »" at bounding box center [1031, 679] width 78 height 31
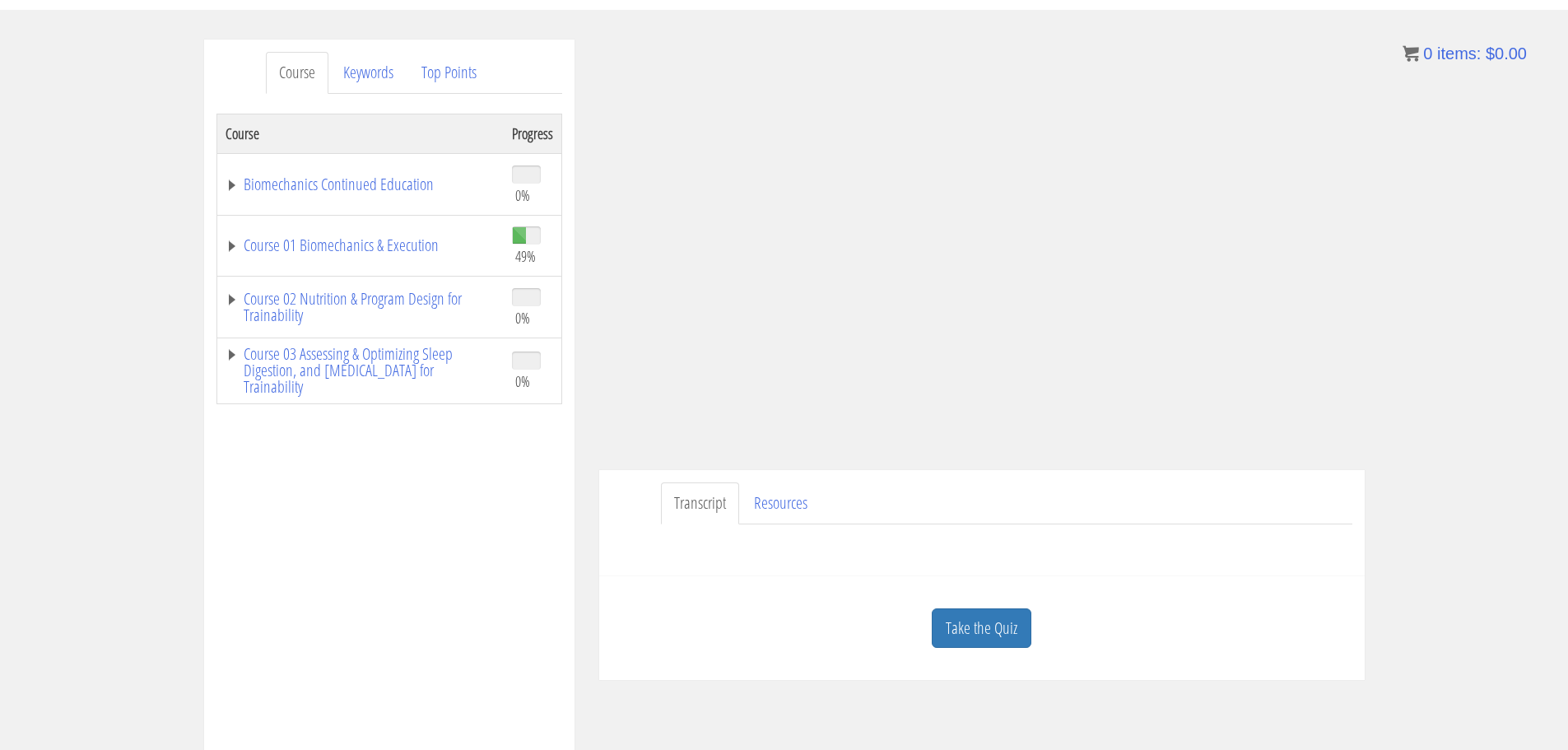
scroll to position [184, 0]
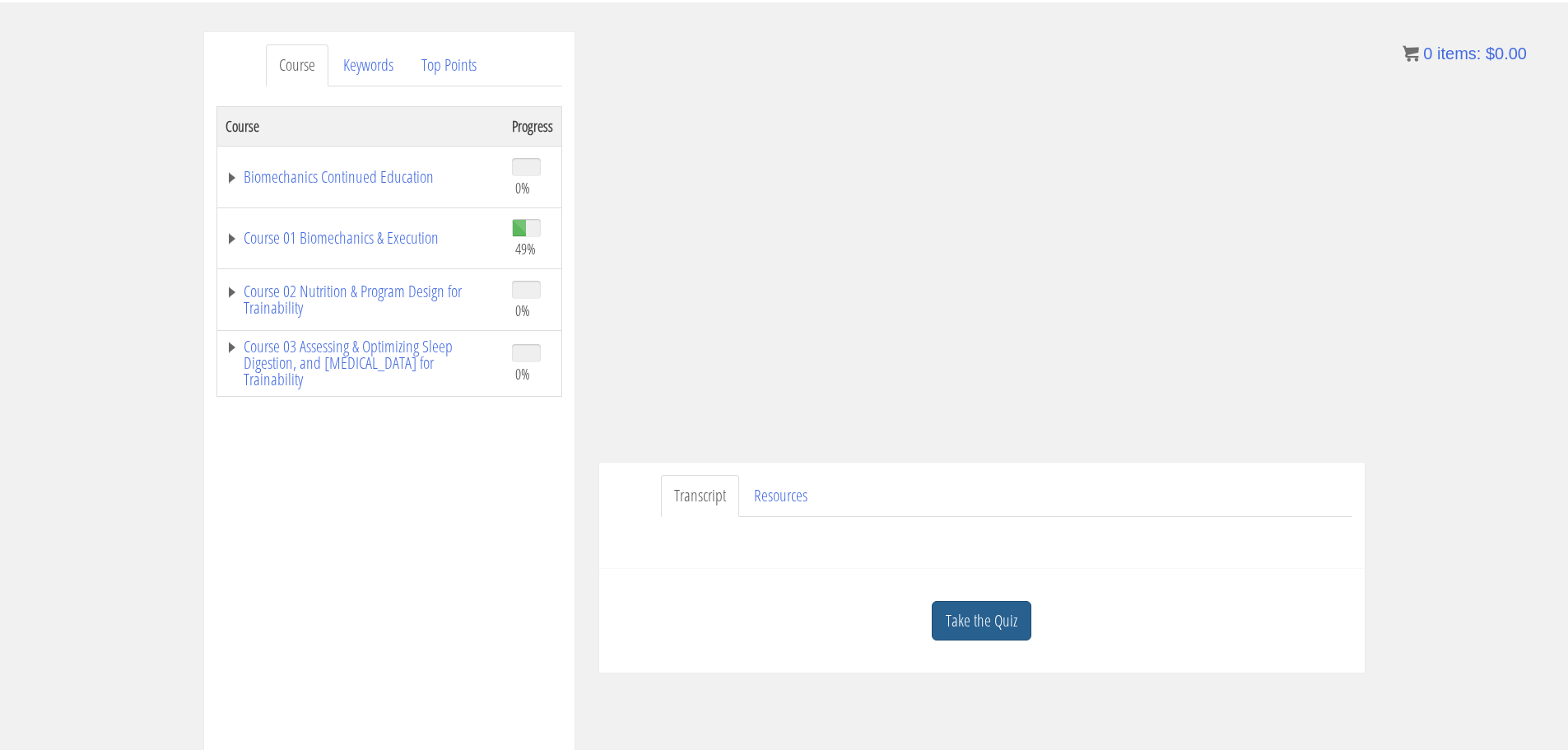
click at [968, 614] on link "Take the Quiz" at bounding box center [982, 621] width 100 height 40
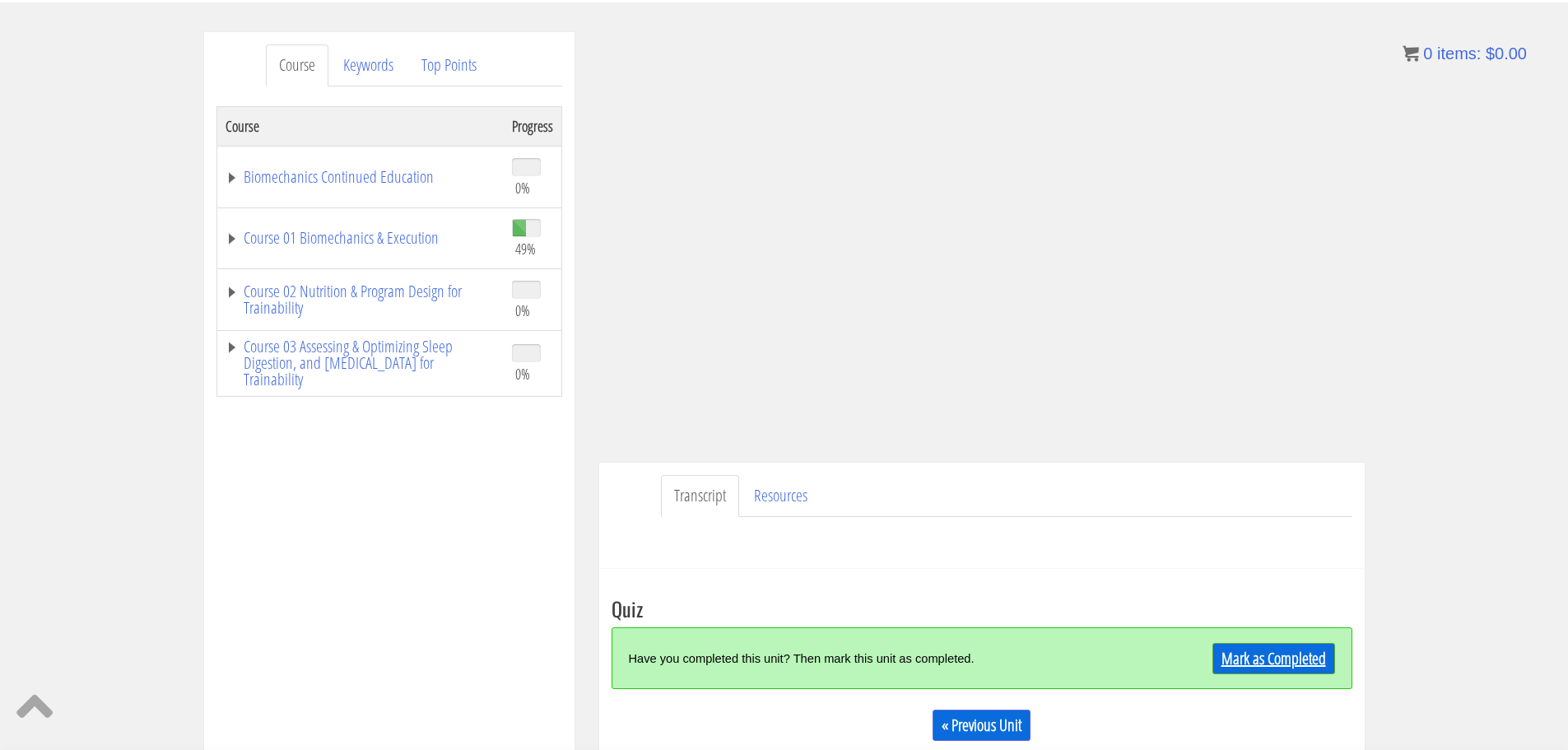
click at [1267, 659] on link "Mark as Completed" at bounding box center [1274, 658] width 123 height 31
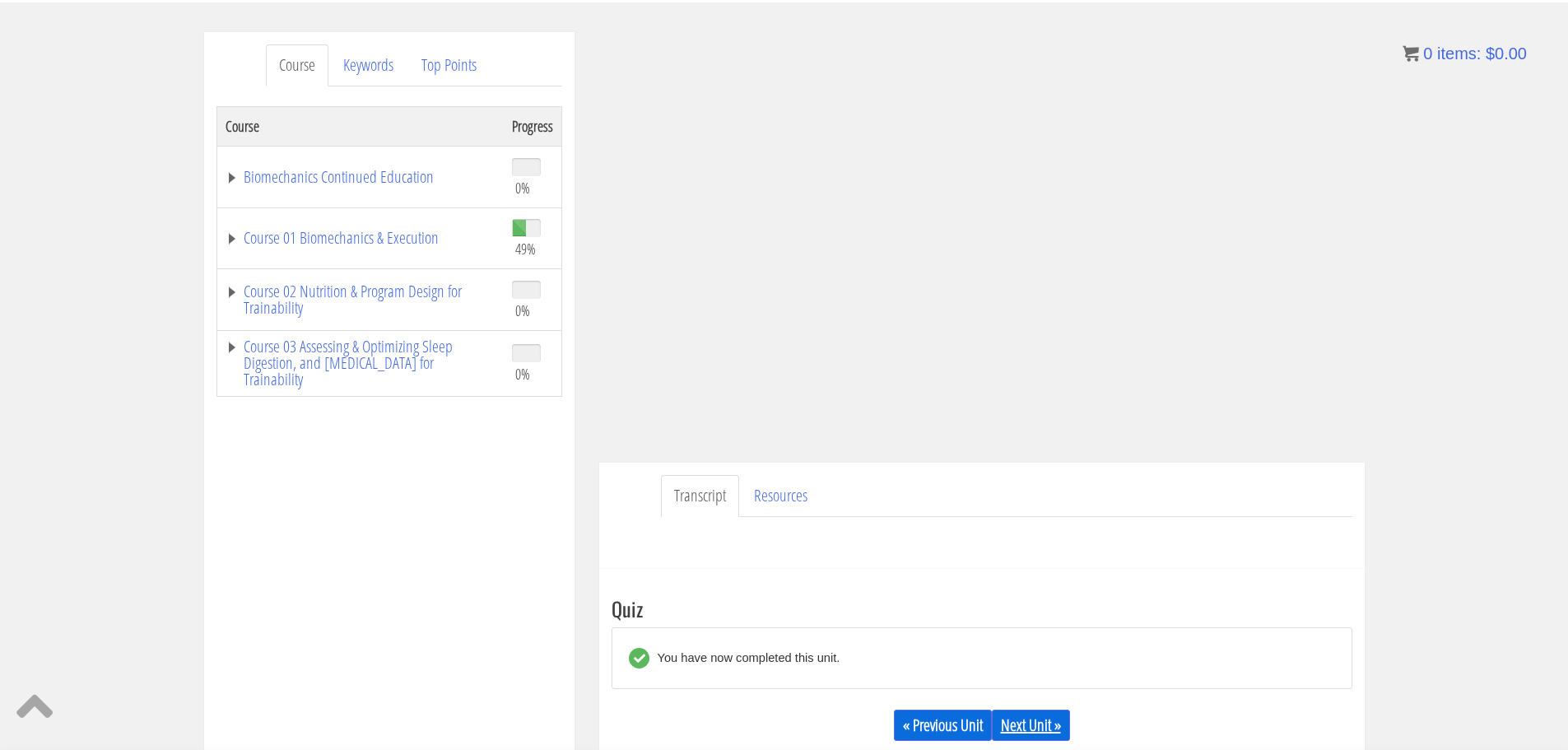
click at [1041, 722] on link "Next Unit »" at bounding box center [1031, 725] width 78 height 31
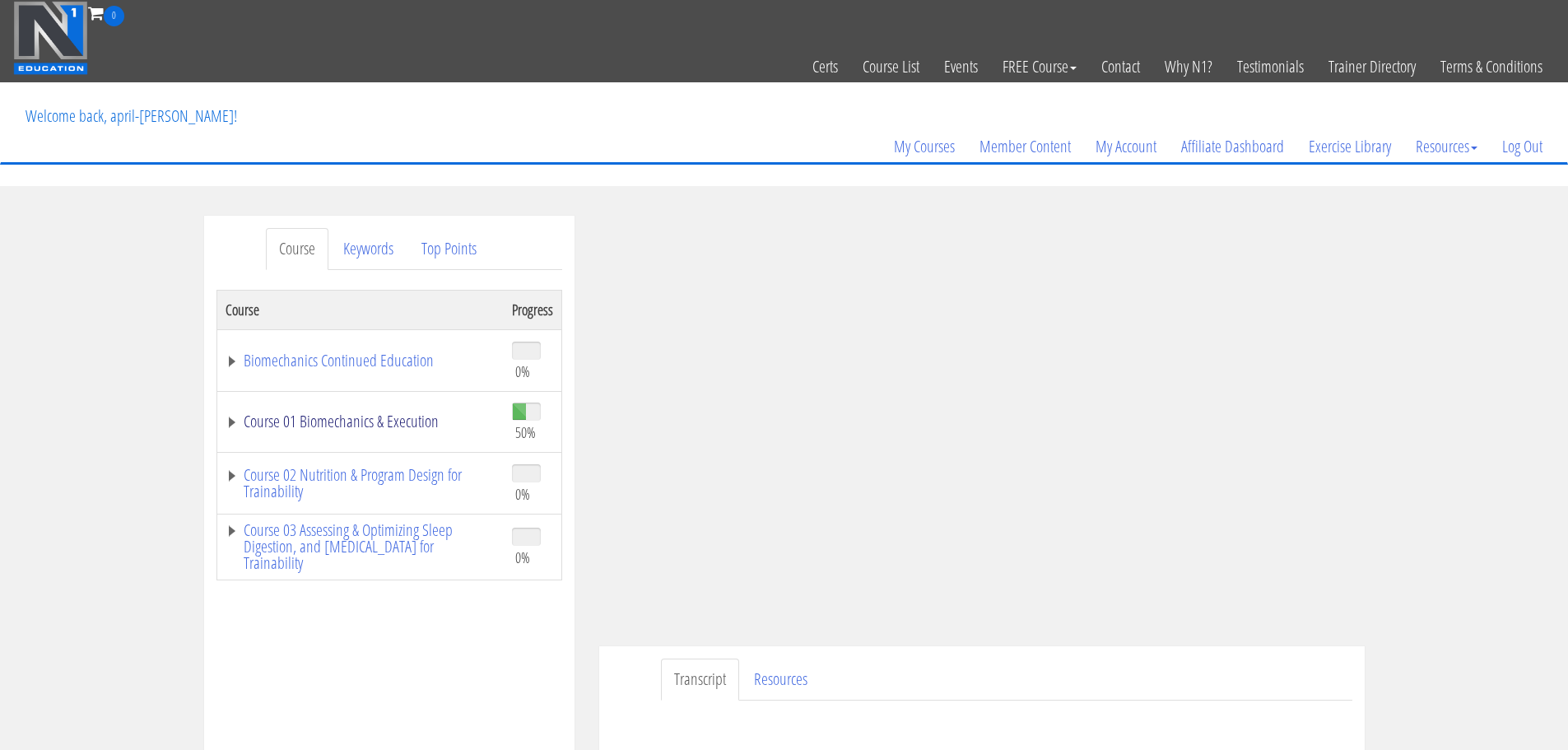
click at [400, 422] on link "Course 01 Biomechanics & Execution" at bounding box center [360, 422] width 270 height 16
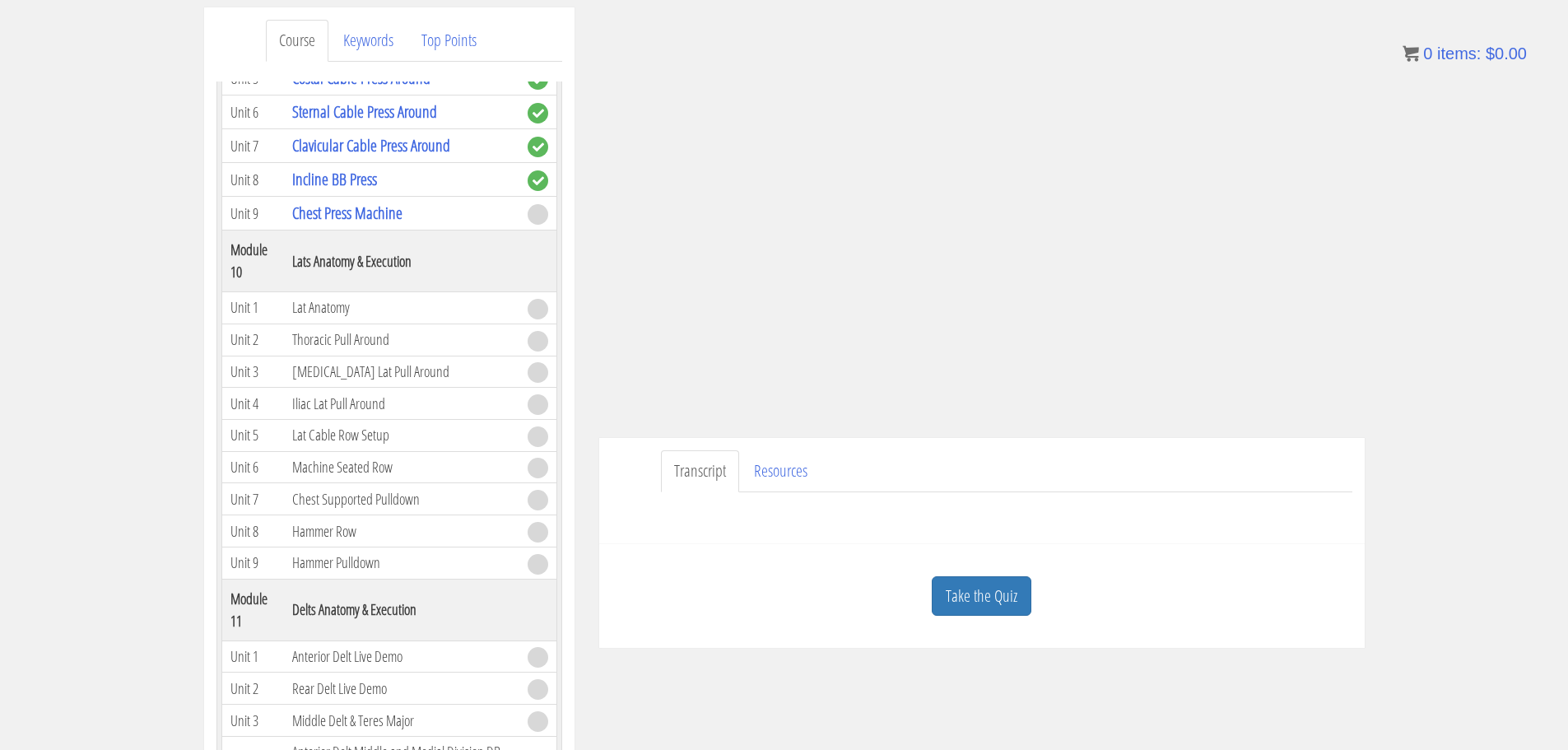
scroll to position [214, 0]
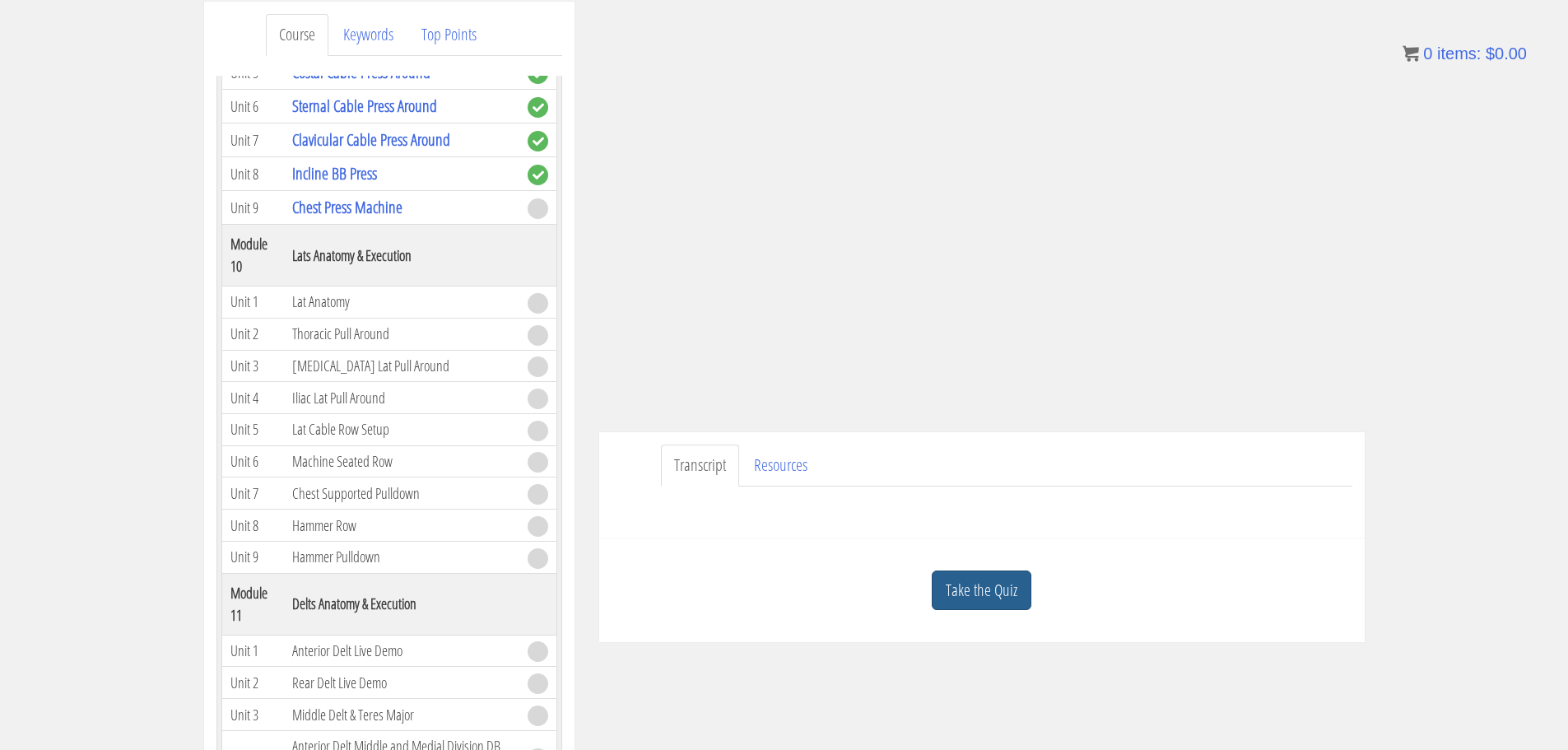
click at [956, 584] on link "Take the Quiz" at bounding box center [982, 590] width 100 height 40
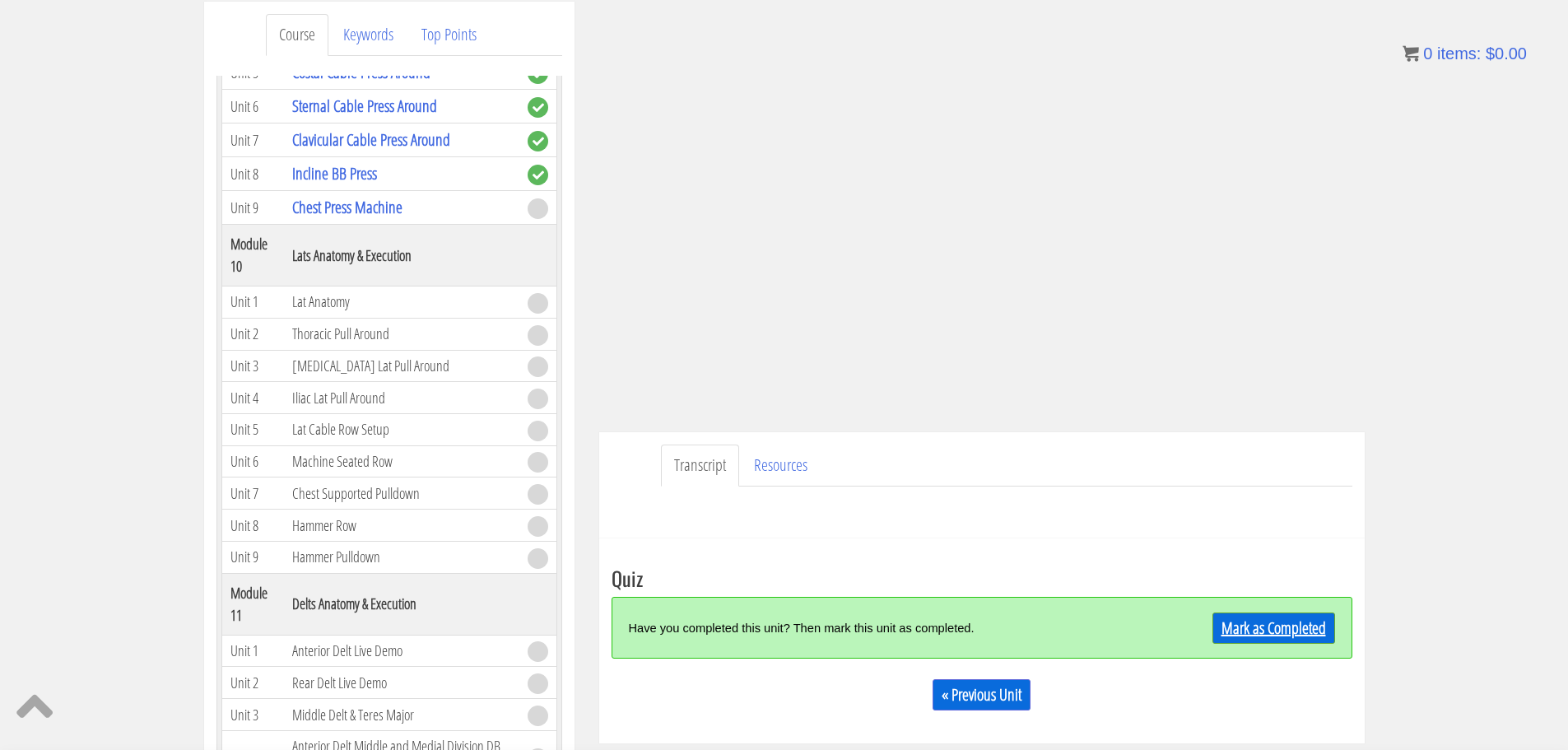
click at [1249, 621] on link "Mark as Completed" at bounding box center [1274, 628] width 123 height 31
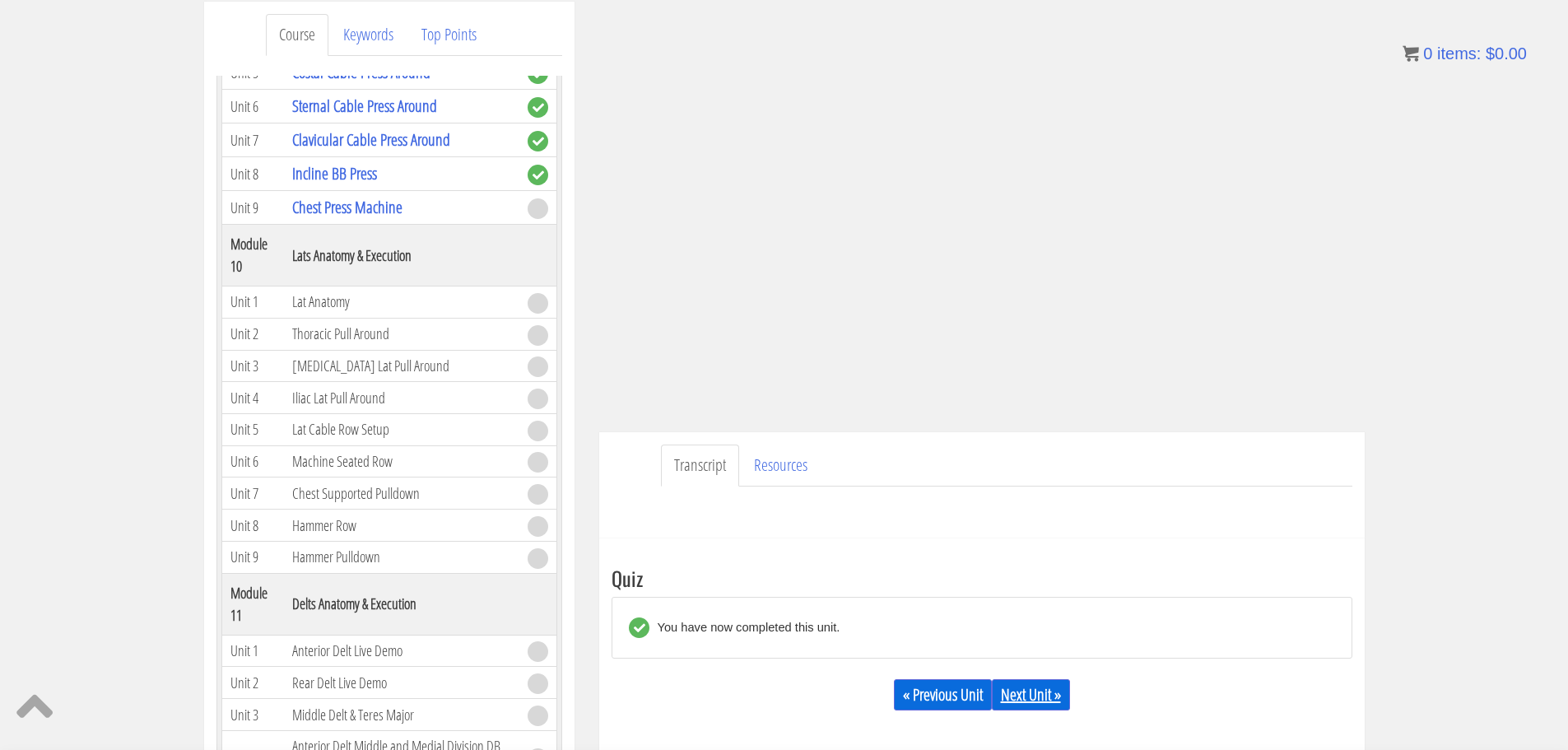
click at [1030, 696] on link "Next Unit »" at bounding box center [1031, 695] width 78 height 31
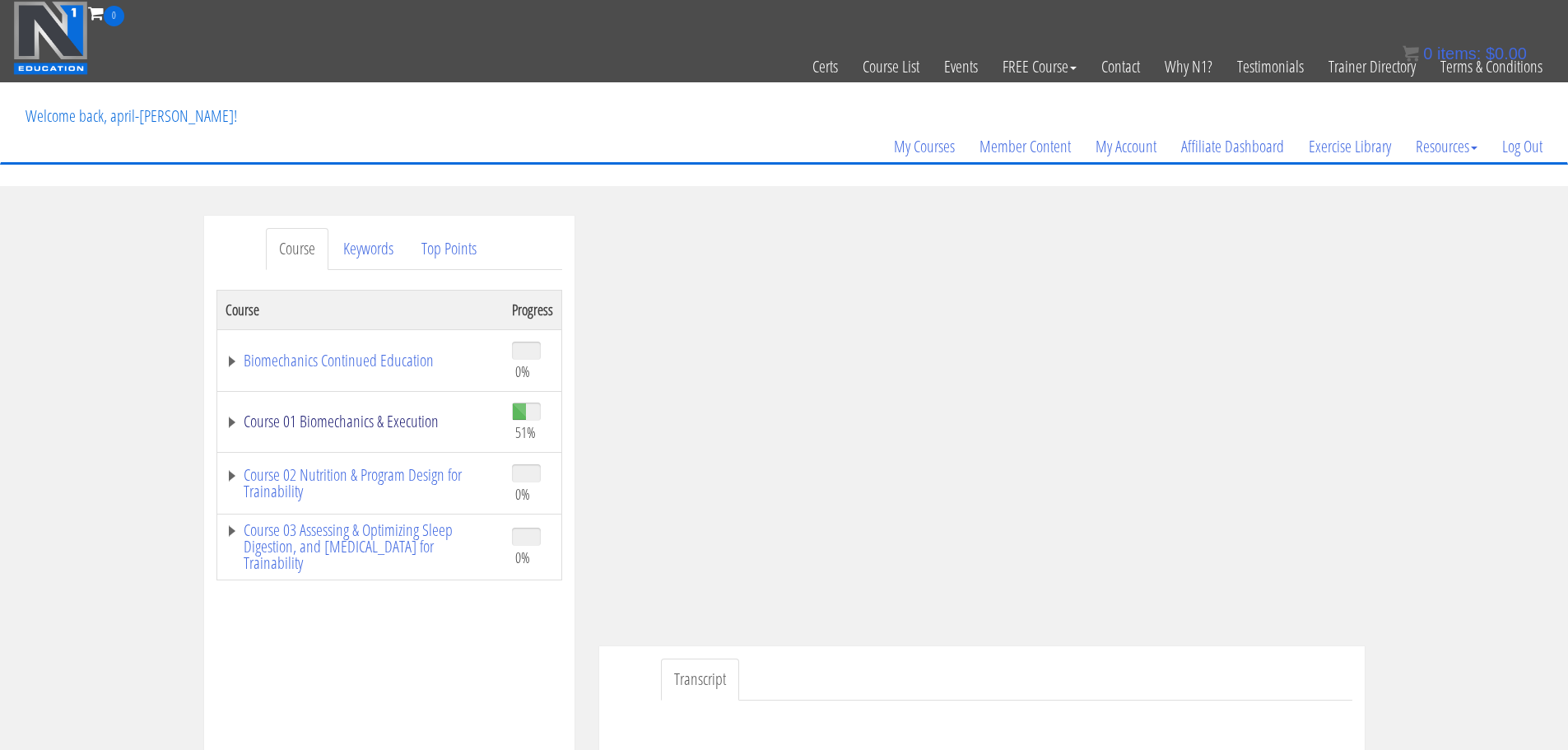
click at [398, 426] on link "Course 01 Biomechanics & Execution" at bounding box center [360, 422] width 270 height 16
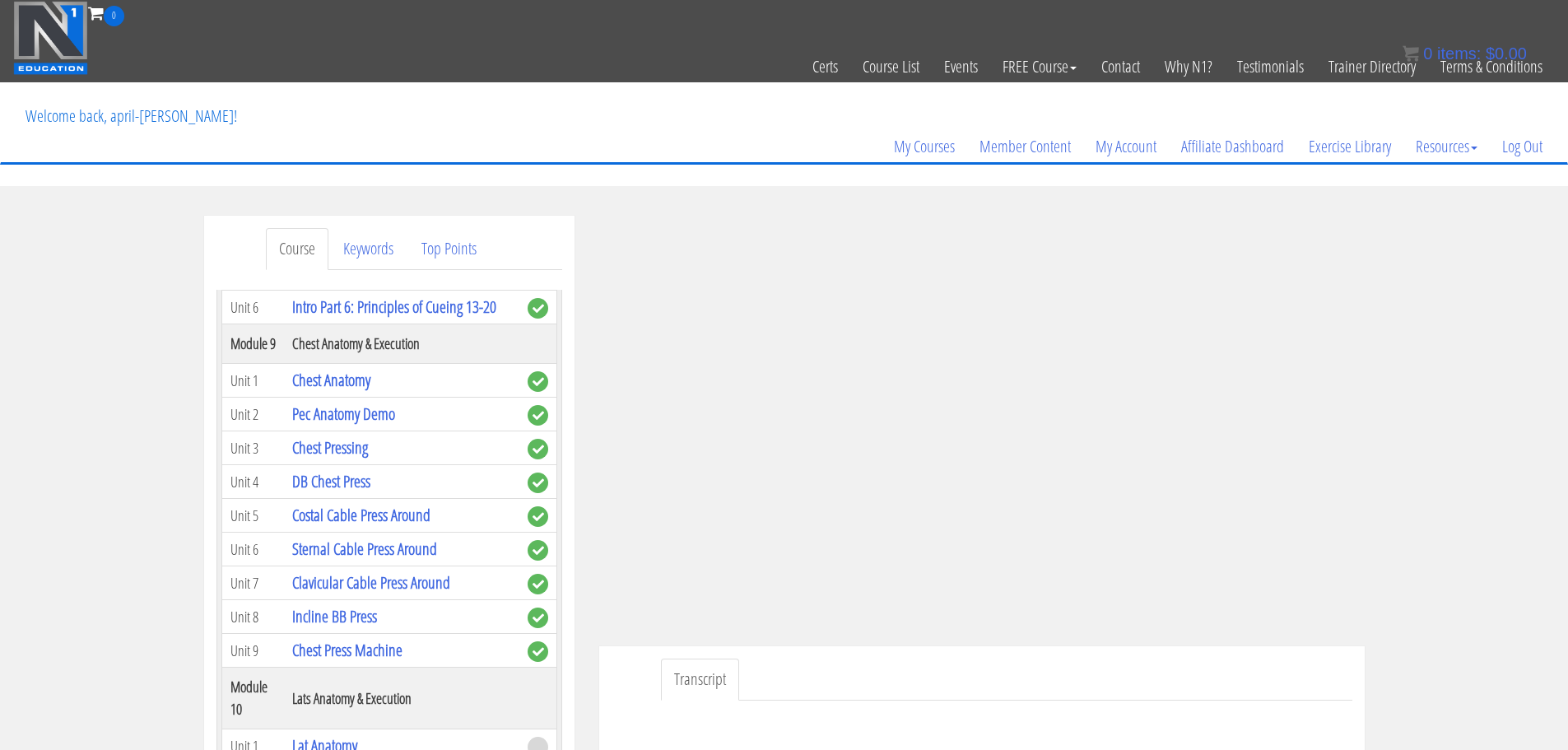
scroll to position [2640, 0]
